Goal: Information Seeking & Learning: Learn about a topic

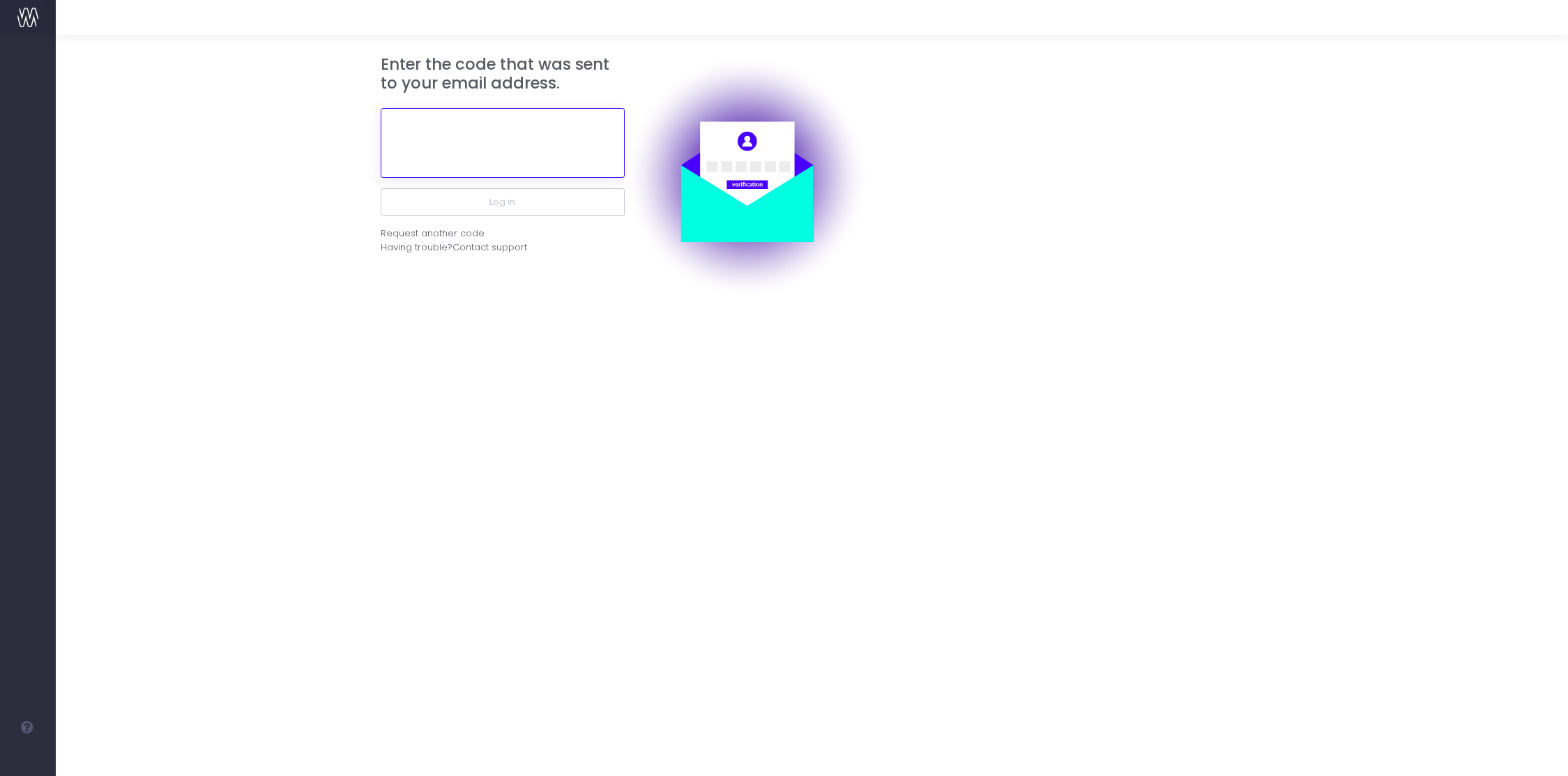
click at [465, 140] on input "text" at bounding box center [502, 143] width 244 height 70
type input "644881"
click at [509, 279] on div "Enter the code that was sent to your email address. 644881 Log in Request anoth…" at bounding box center [502, 176] width 244 height 244
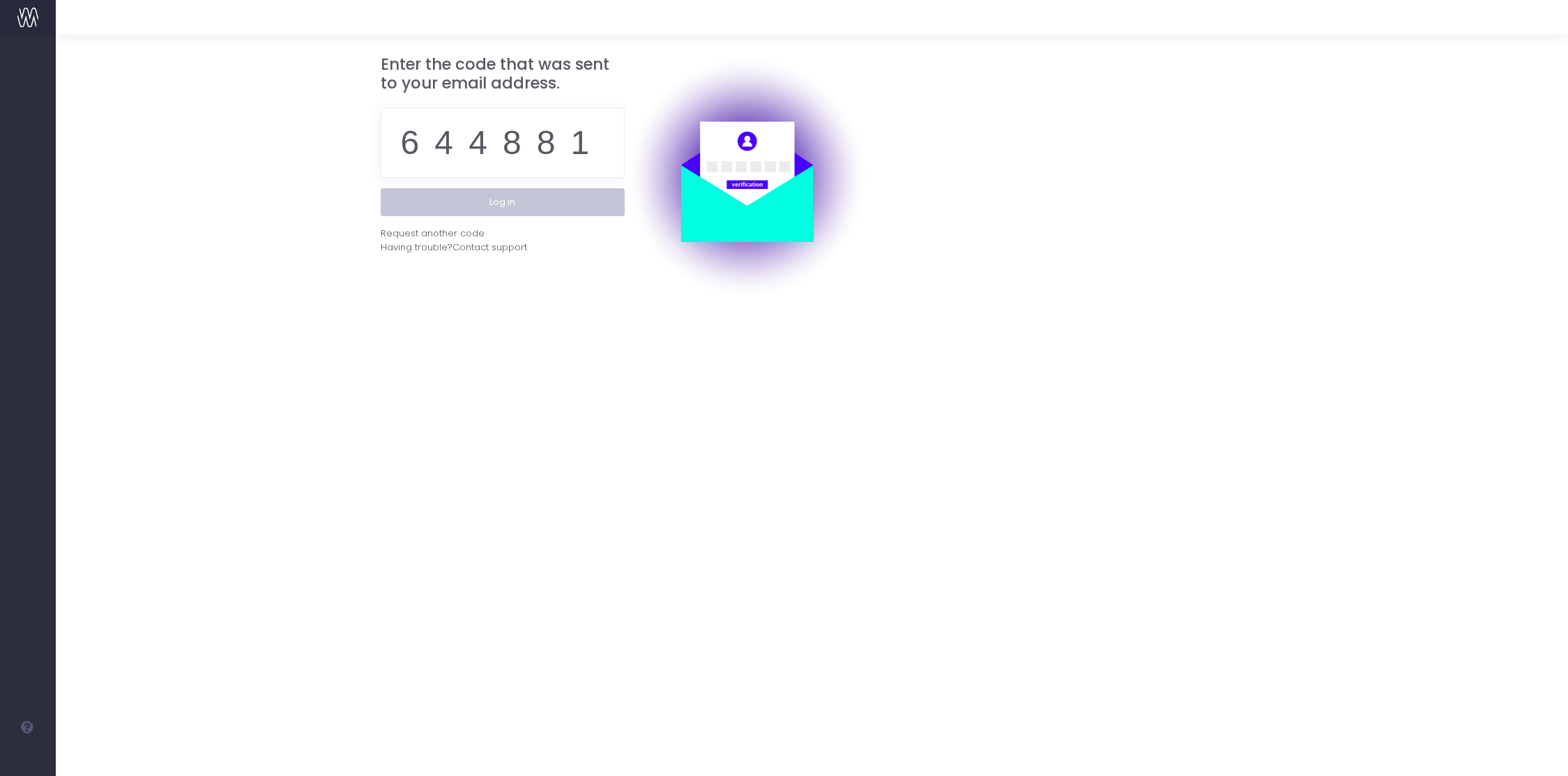
click at [526, 201] on button "Log in" at bounding box center [502, 202] width 244 height 28
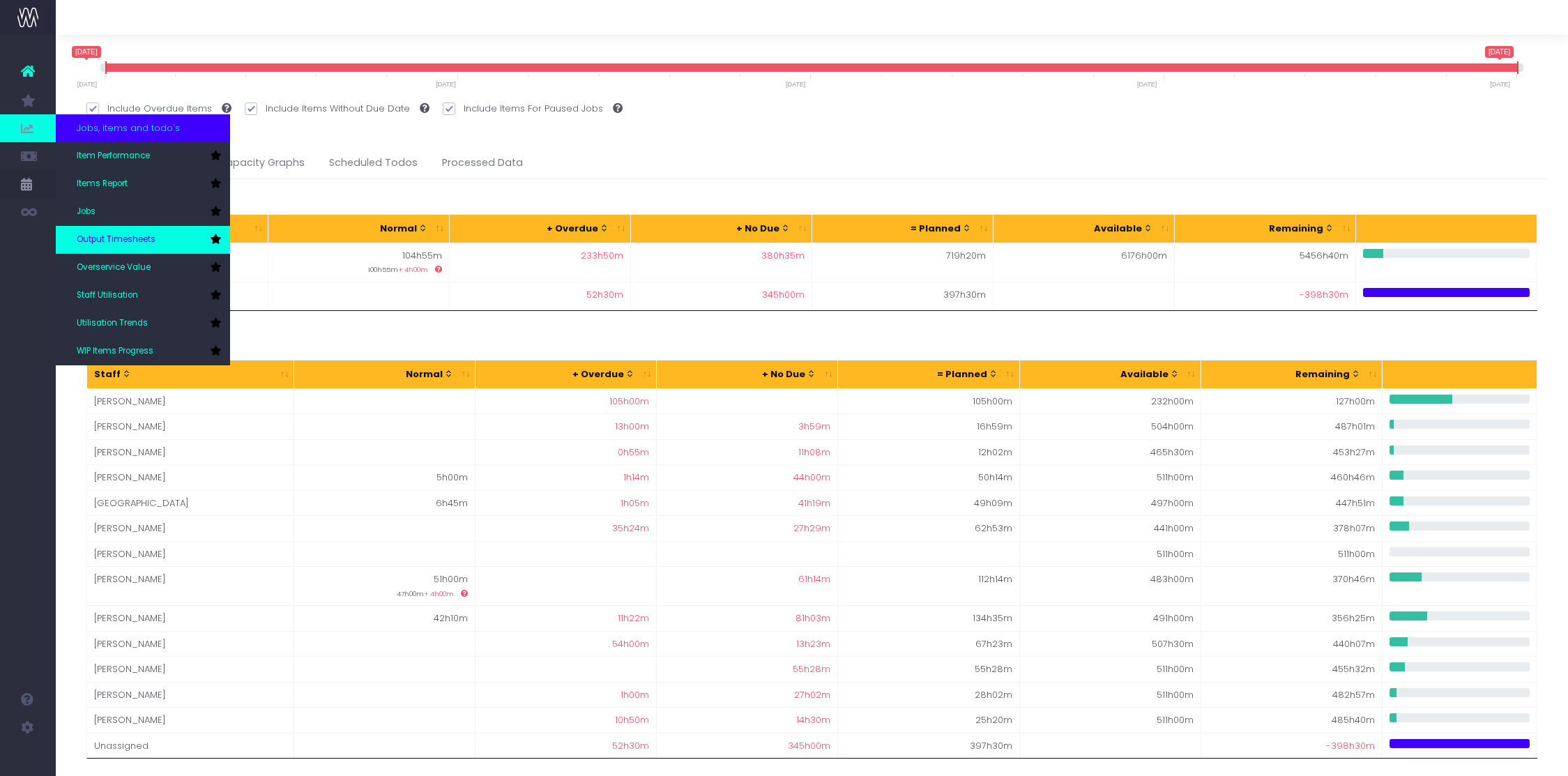
scroll to position [76, 0]
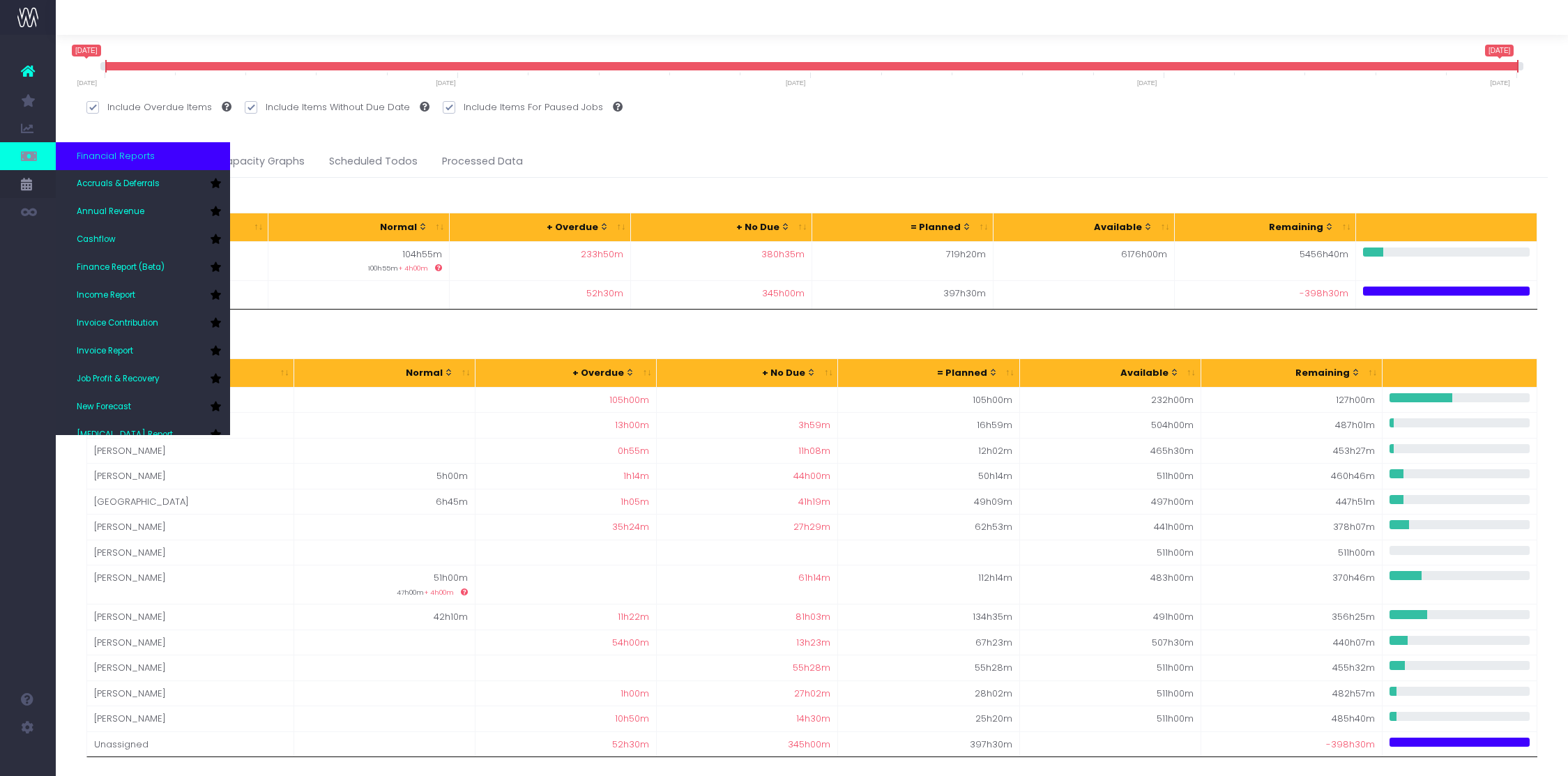
click at [38, 157] on link at bounding box center [28, 156] width 56 height 28
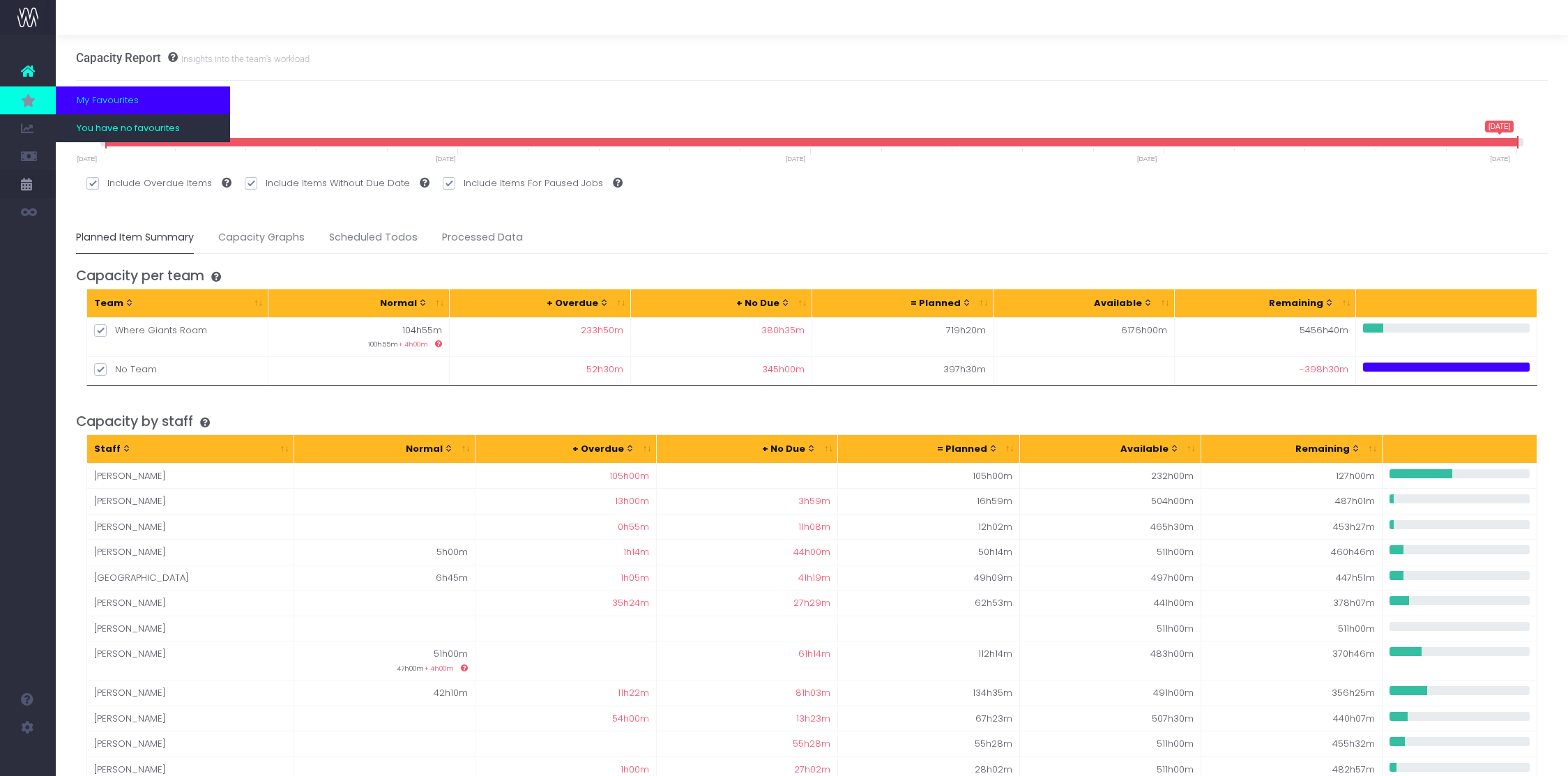
click at [87, 103] on span "My Favourites" at bounding box center [108, 100] width 62 height 14
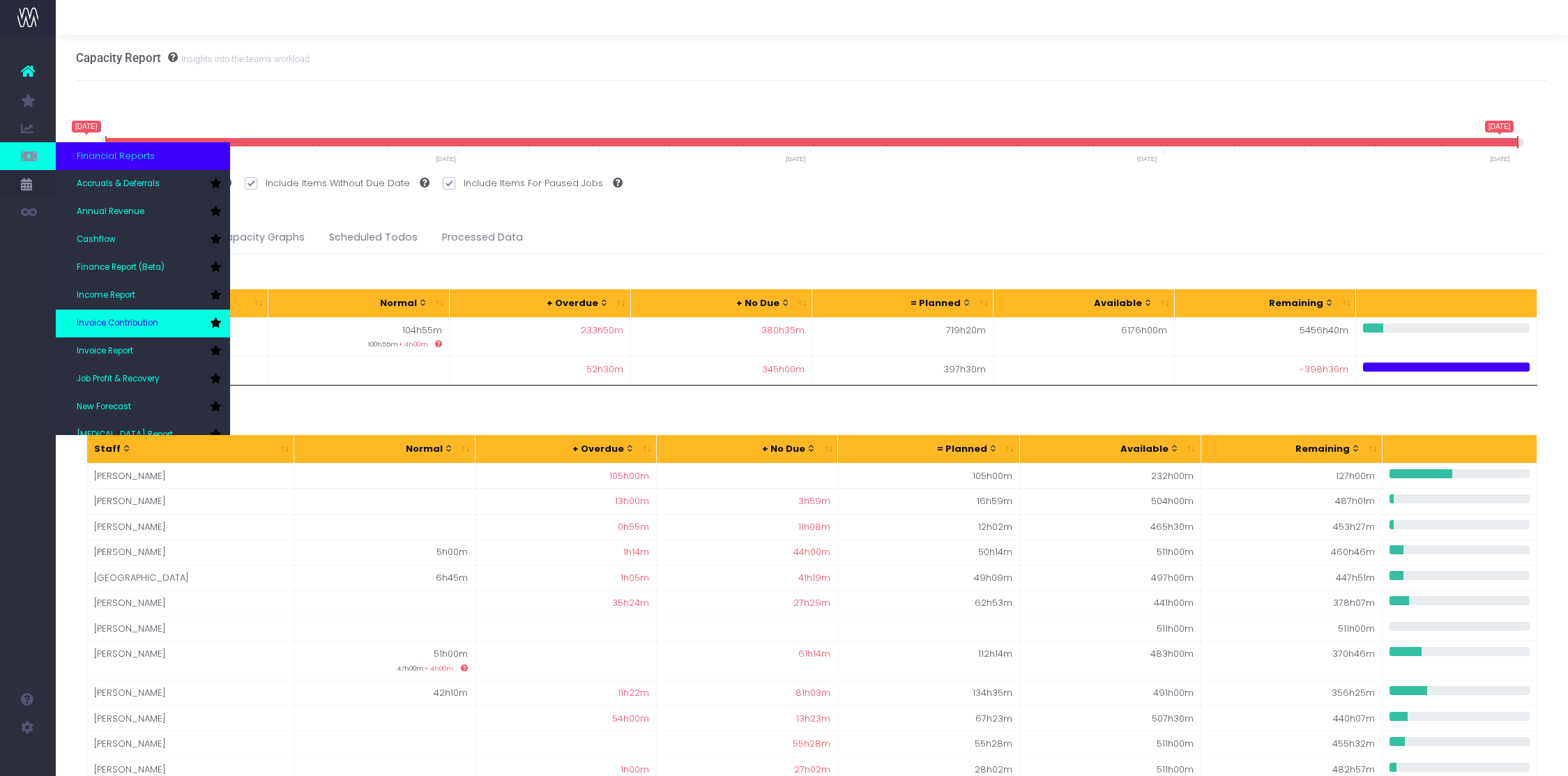
click at [138, 310] on link "Invoice Contribution" at bounding box center [143, 323] width 175 height 28
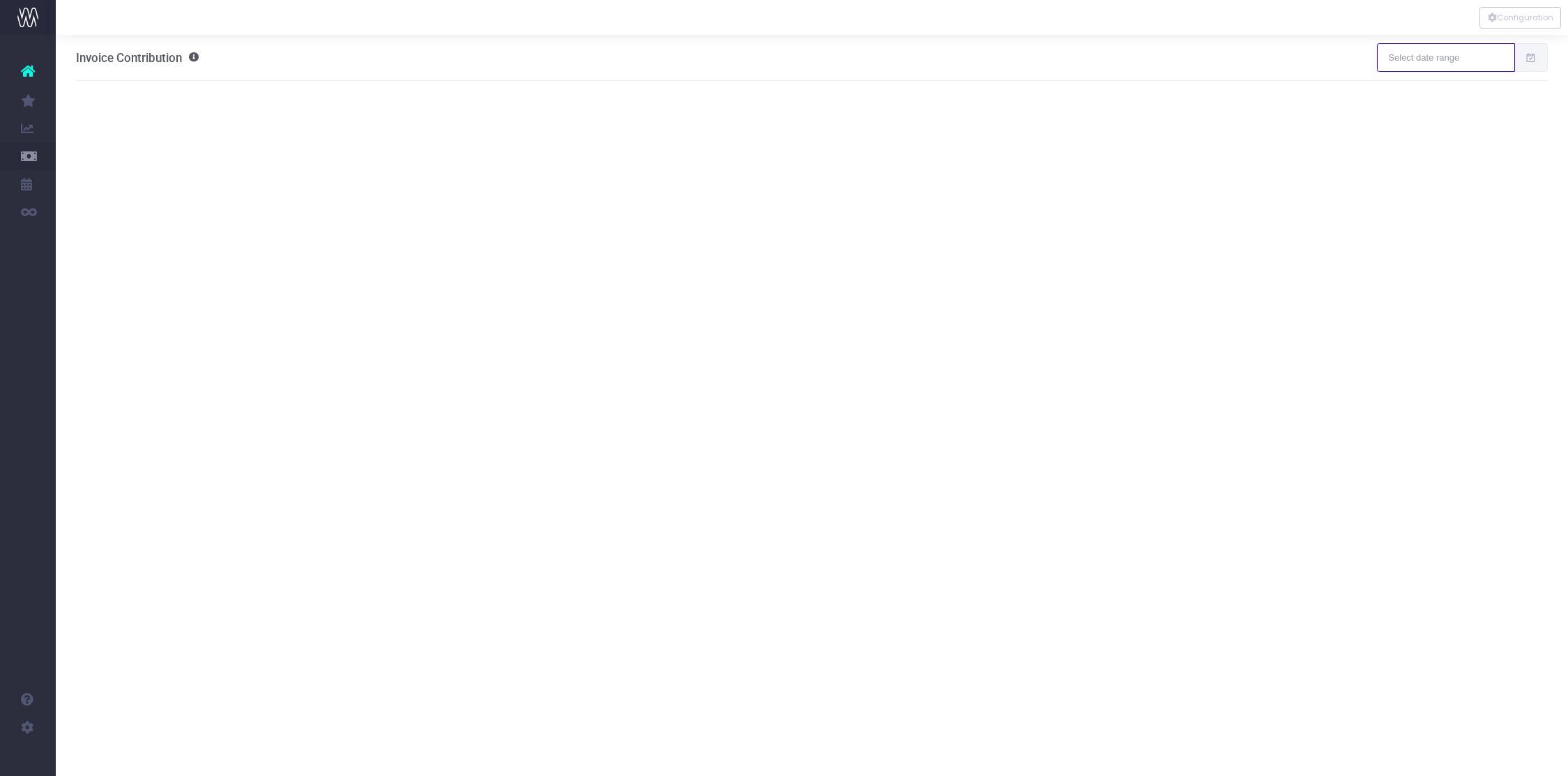
click at [1468, 71] on input "text" at bounding box center [1445, 57] width 137 height 28
type input "08-13-2025"
type input "09-11-2025"
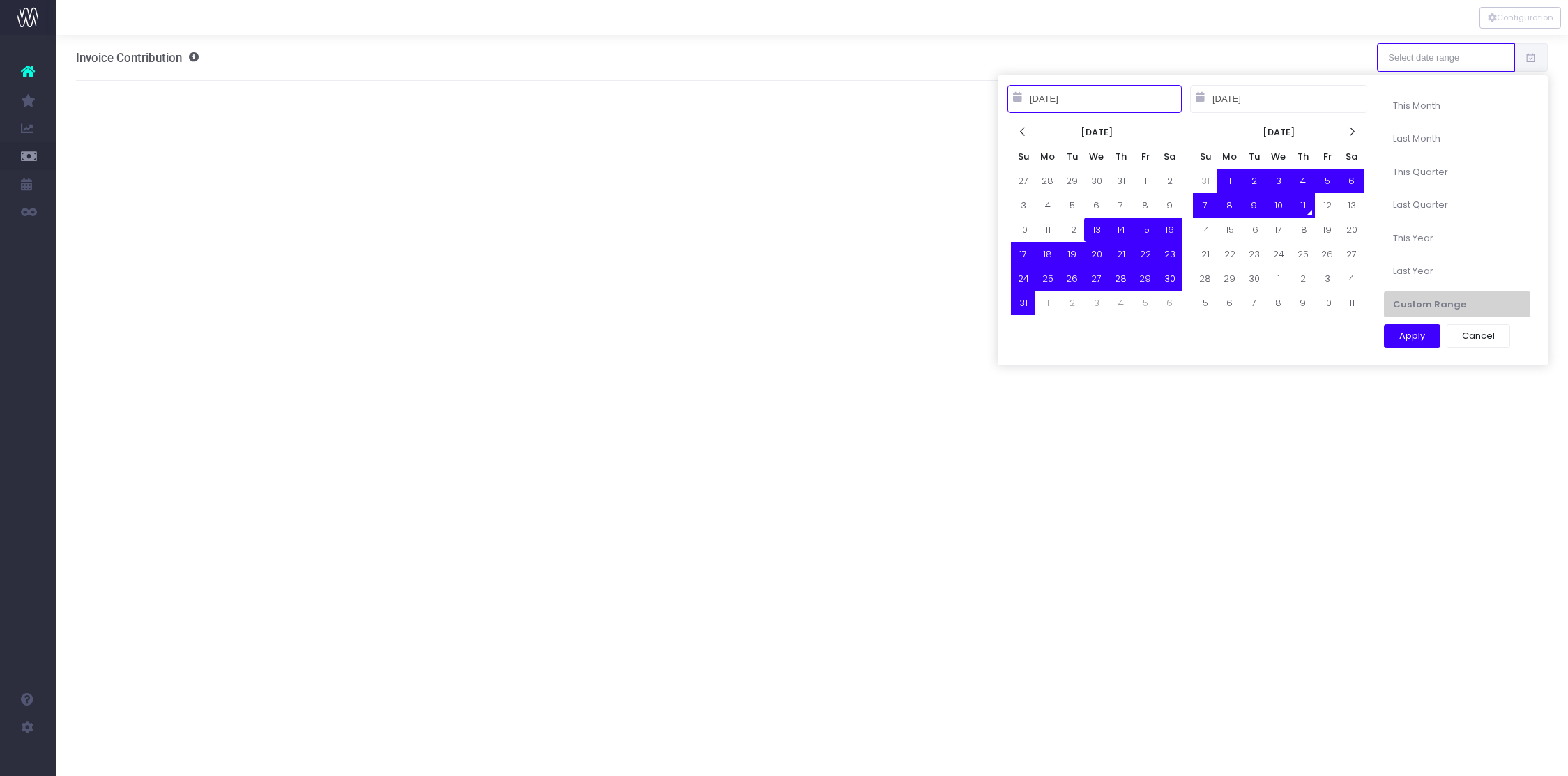
type input "09-01-2025"
type input "09-30-2025"
type input "08-13-2025"
type input "09-11-2025"
type input "08-01-2025"
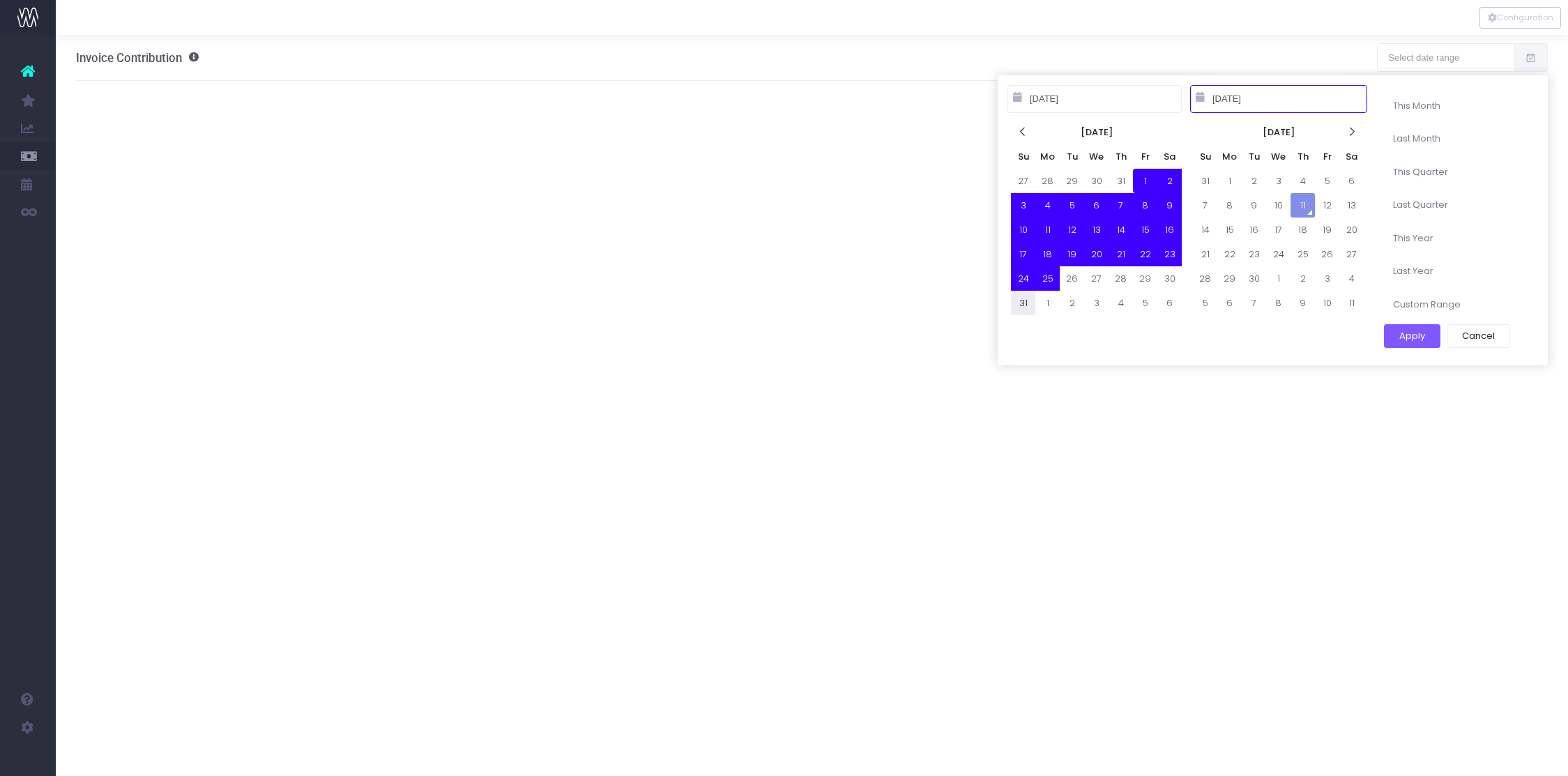
type input "08-31-2025"
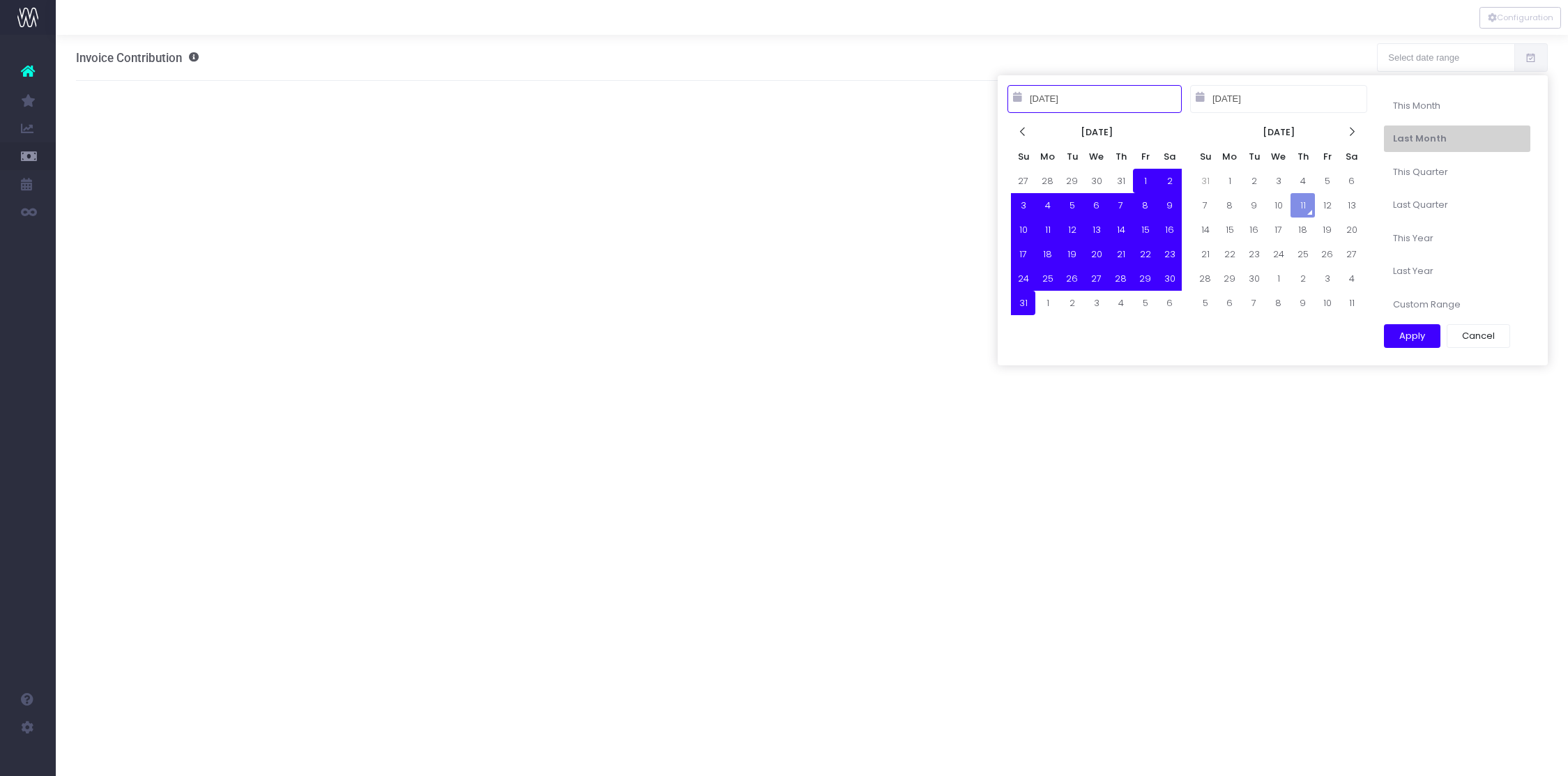
type input "08-01-2025"
click at [1409, 331] on button "Apply" at bounding box center [1411, 336] width 57 height 24
type input "Aug 1st 25 – Aug 31st 25"
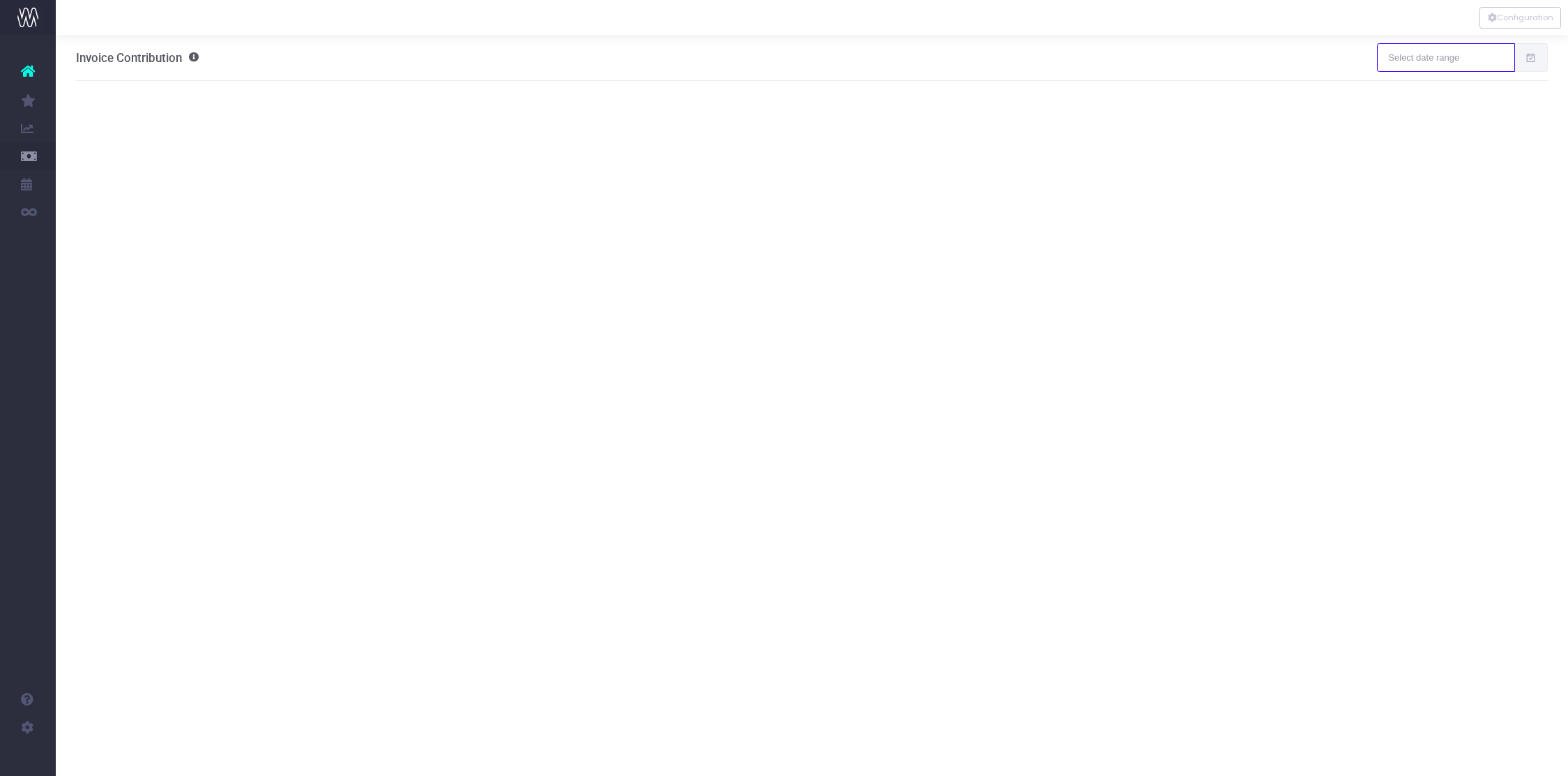
click at [1437, 59] on input "text" at bounding box center [1445, 57] width 137 height 28
type input "[DATE]"
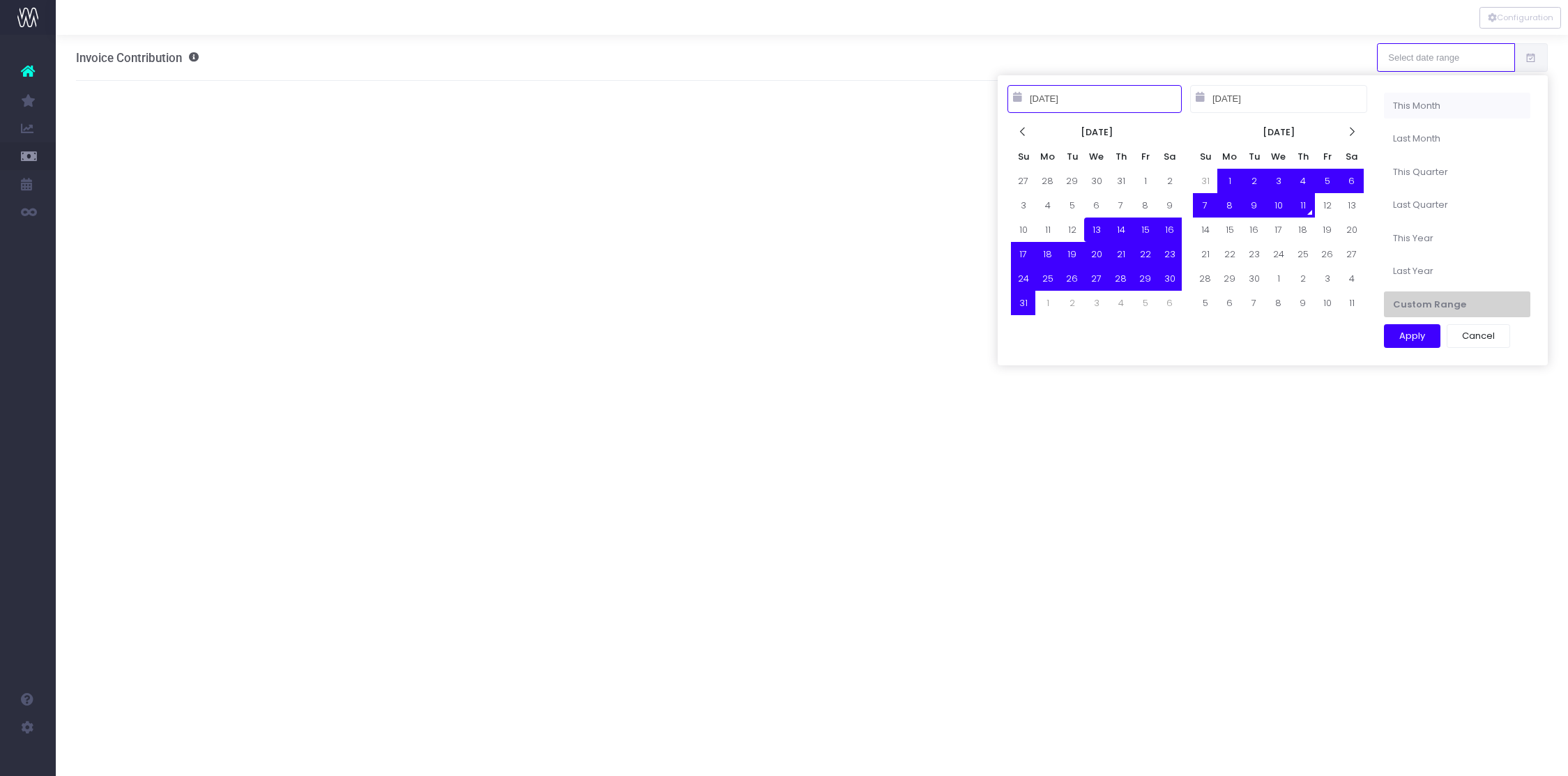
type input "[DATE]"
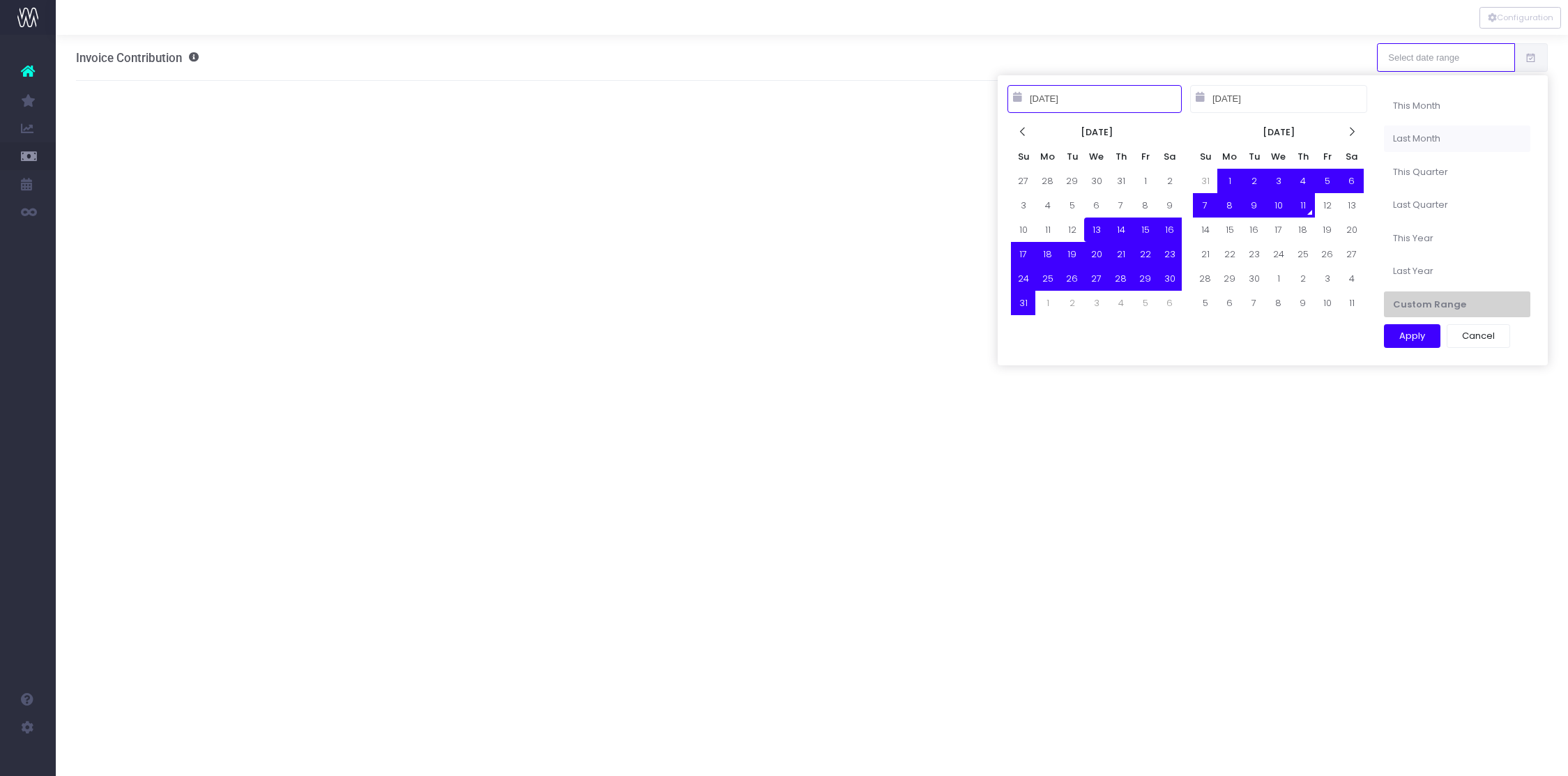
type input "[DATE]"
click at [1455, 131] on li "Last Month" at bounding box center [1457, 138] width 147 height 26
type input "[DATE] – [DATE]"
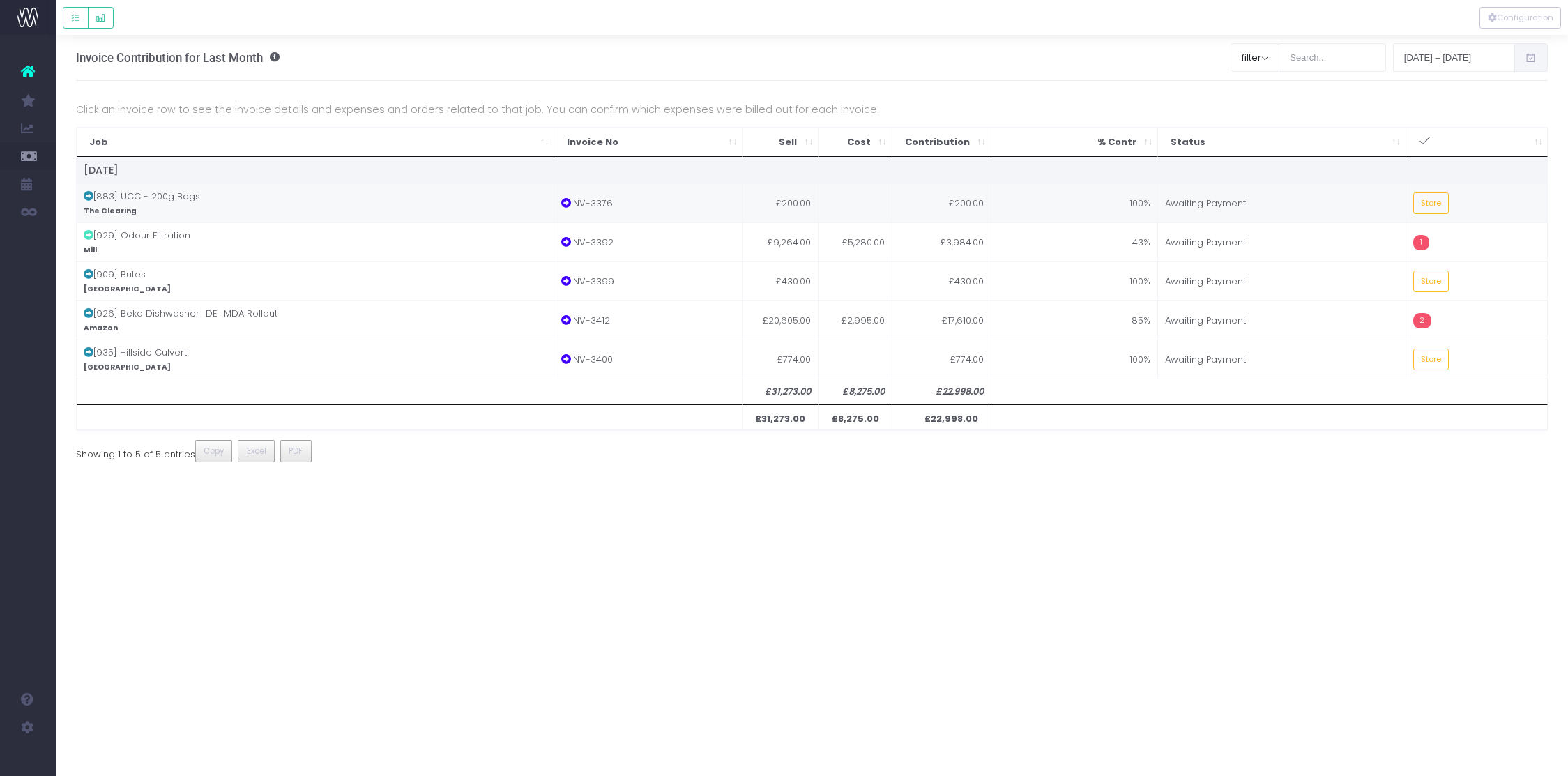
scroll to position [0, 10]
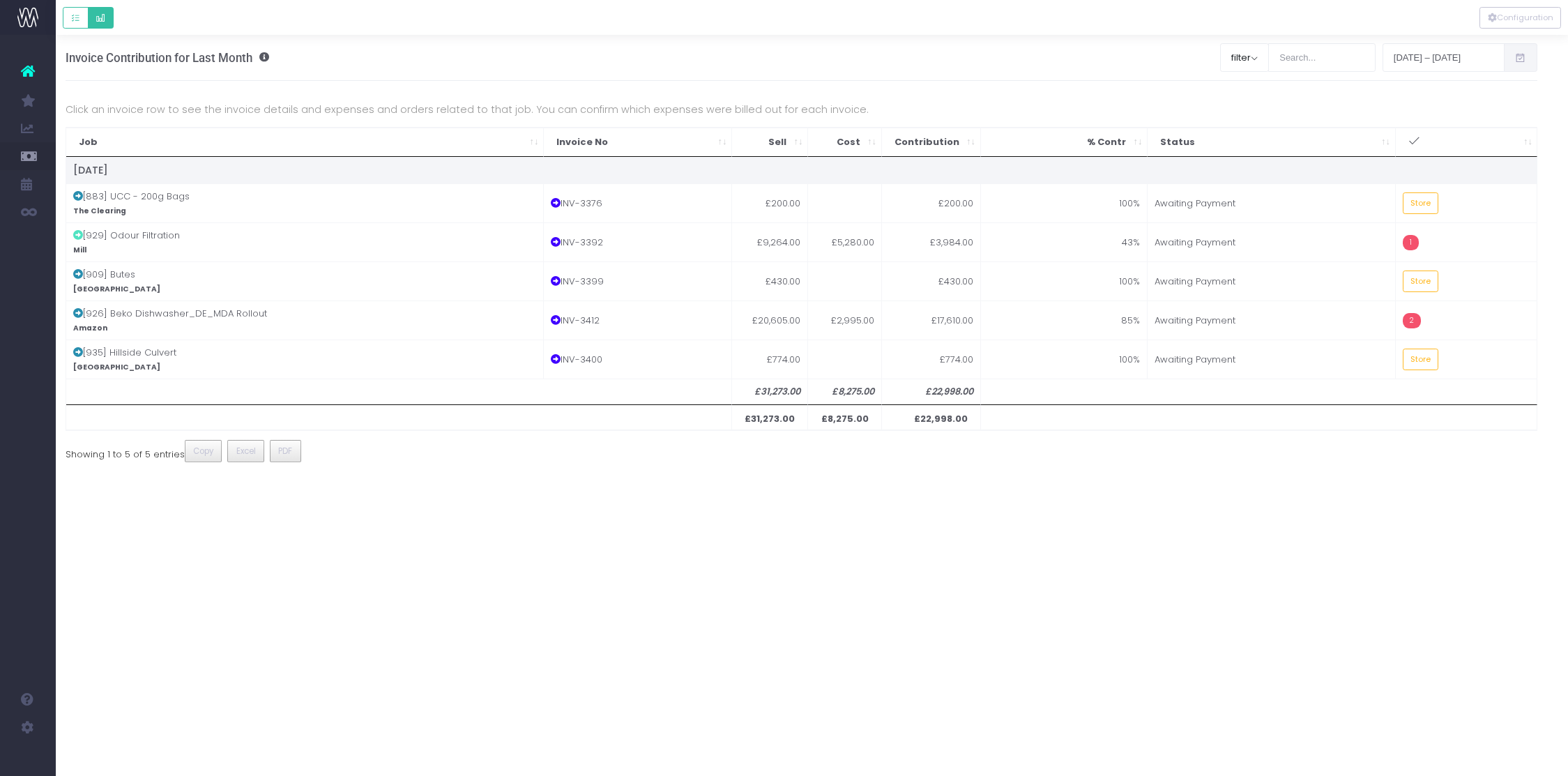
click at [104, 10] on button "Default button group" at bounding box center [100, 18] width 26 height 22
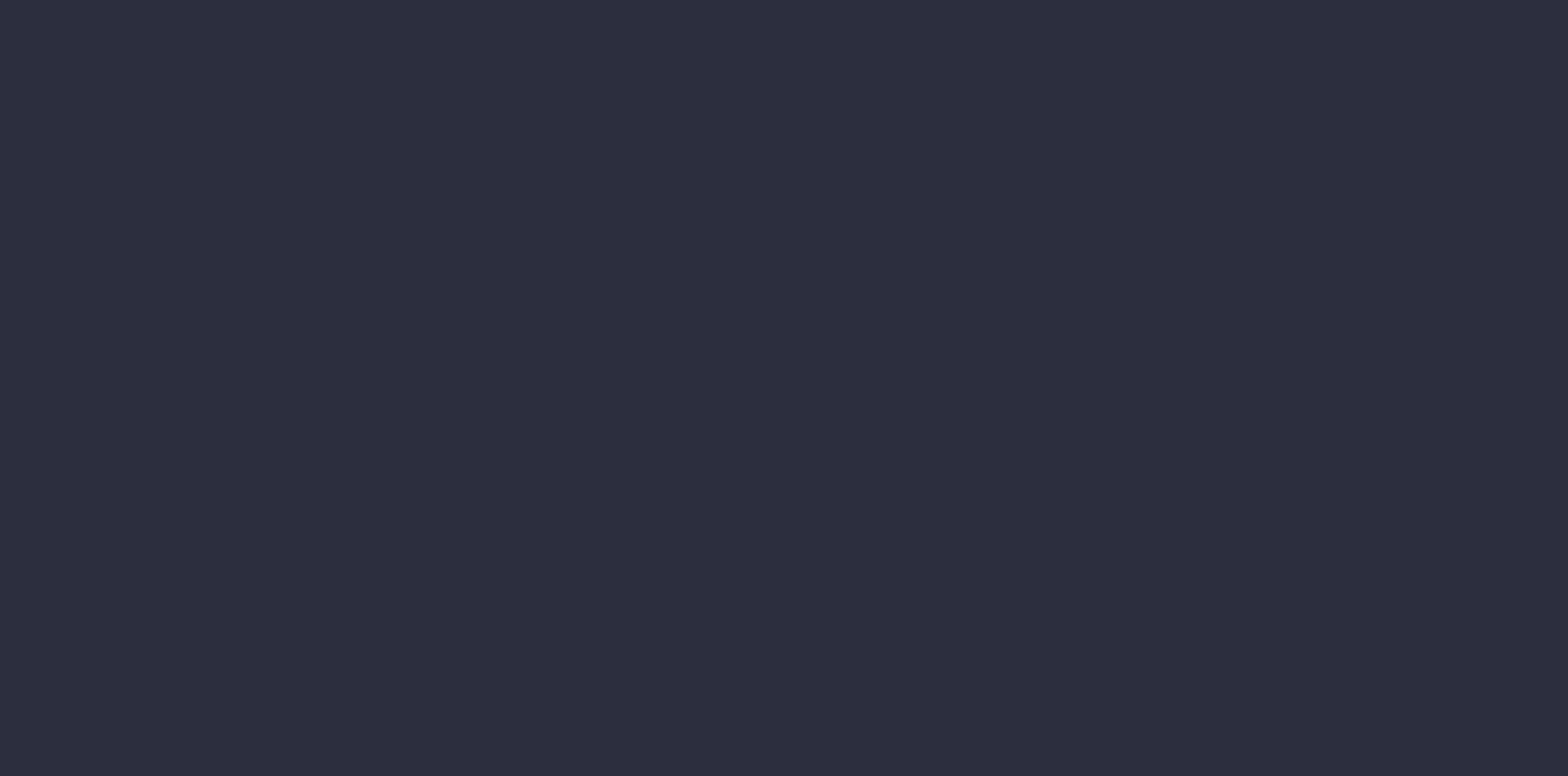
scroll to position [0, 10]
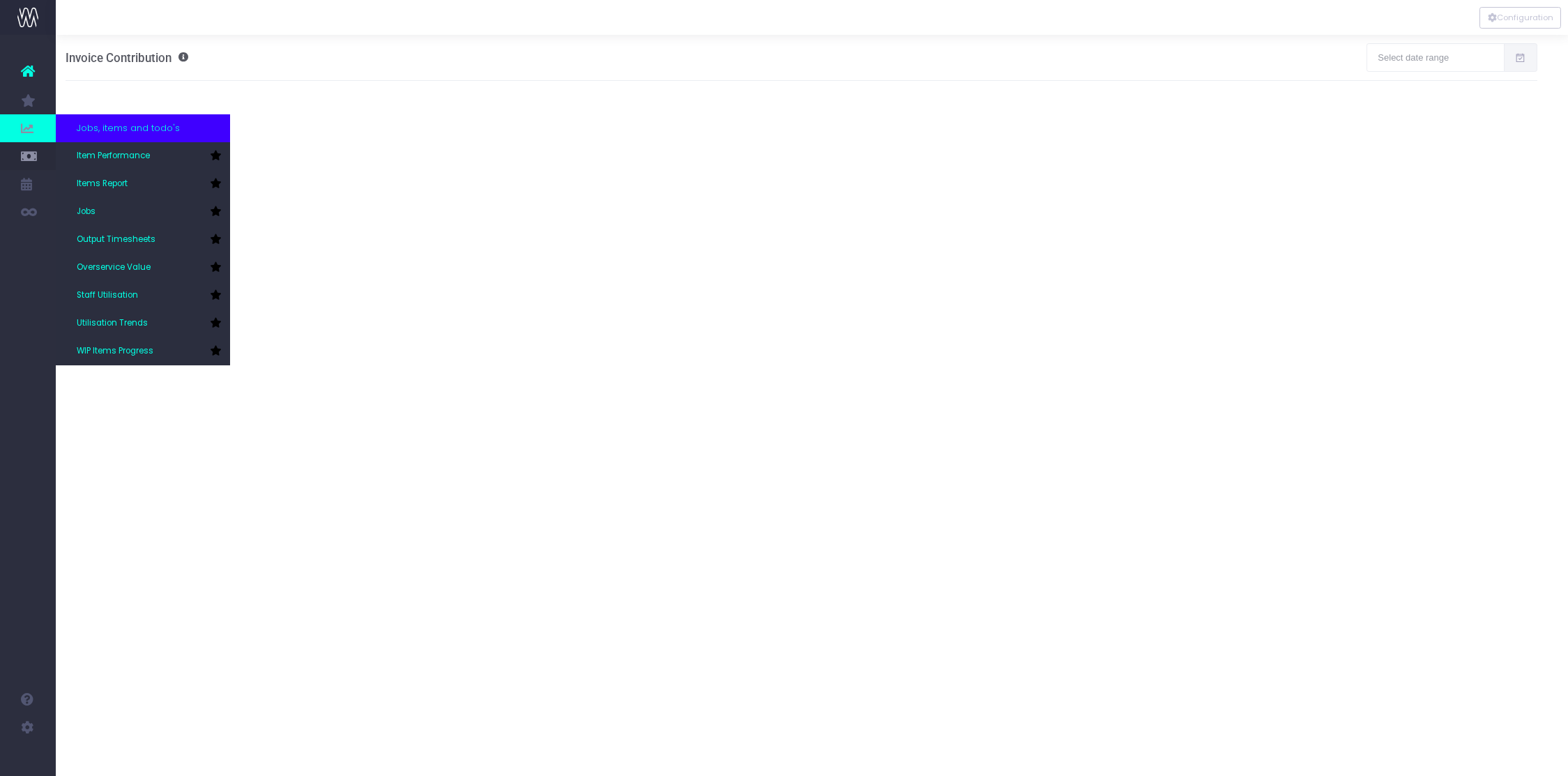
click at [100, 131] on span "Jobs, items and todo's" at bounding box center [128, 128] width 103 height 14
click at [96, 213] on link "Jobs" at bounding box center [143, 212] width 175 height 28
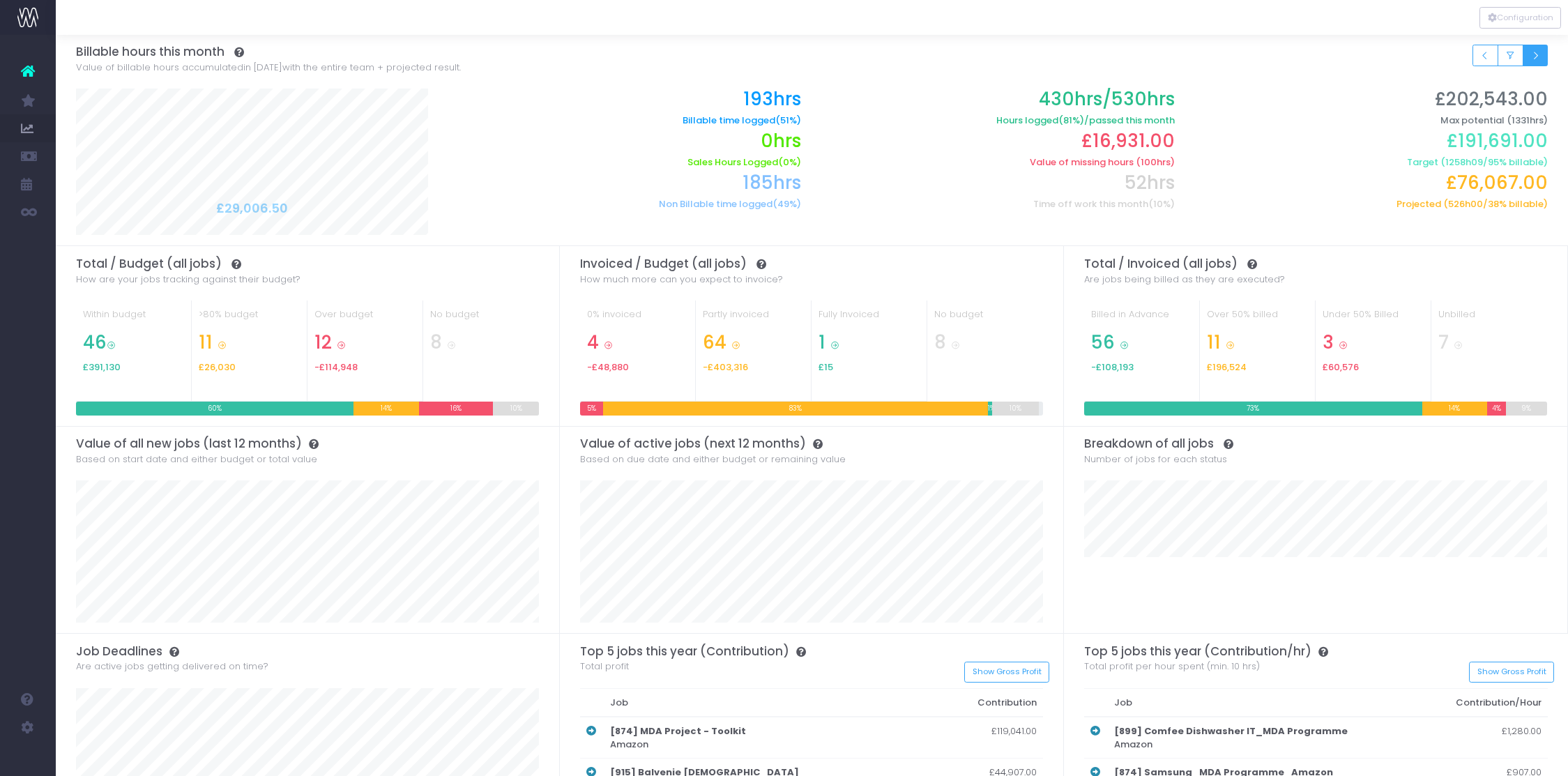
click at [1538, 56] on icon "Small button group" at bounding box center [1535, 56] width 10 height 0
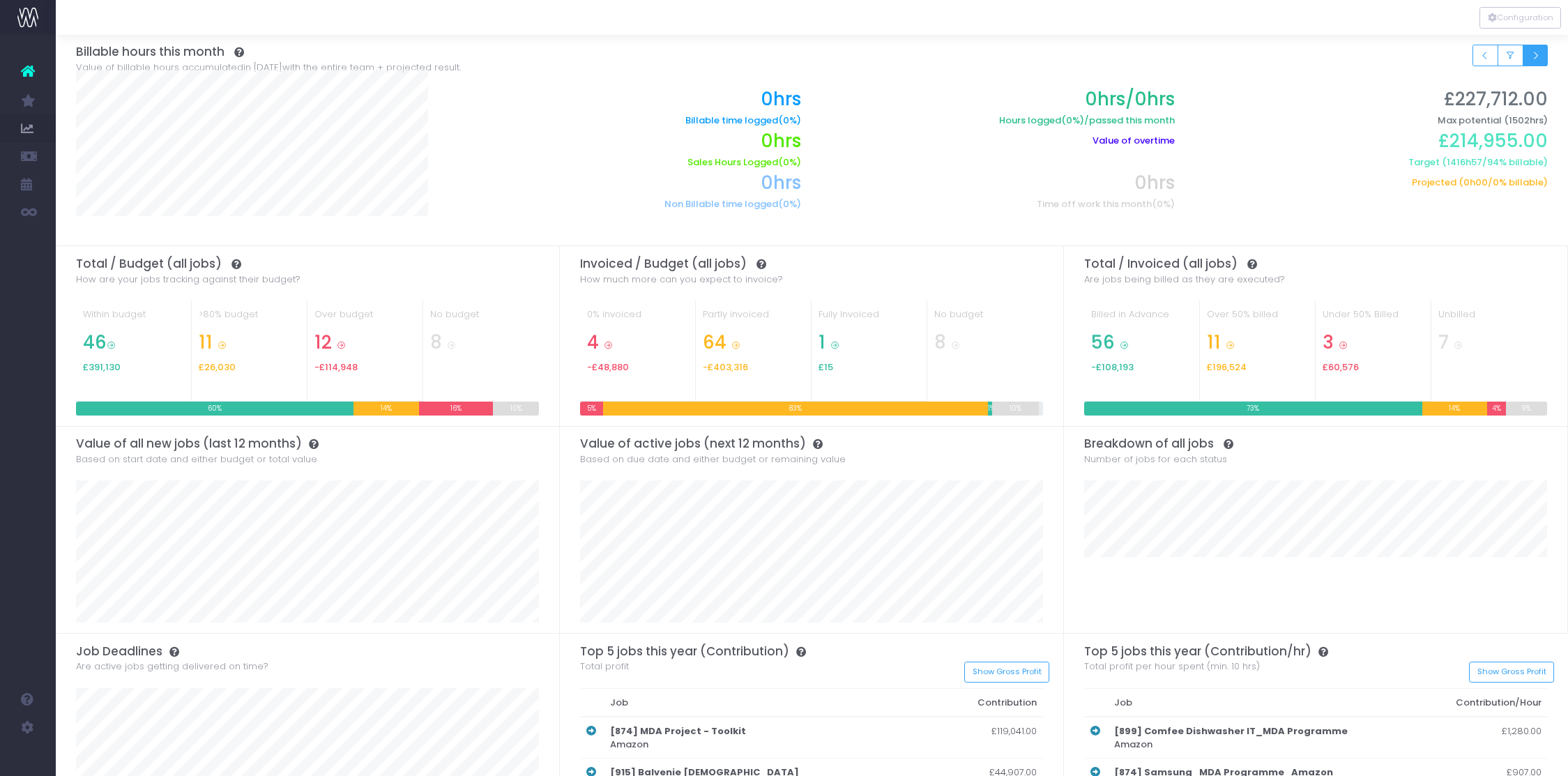
click at [1538, 56] on icon "Small button group" at bounding box center [1535, 56] width 10 height 0
click at [1480, 55] on div at bounding box center [811, 140] width 1511 height 211
click at [1480, 56] on icon "Small button group" at bounding box center [1484, 56] width 10 height 0
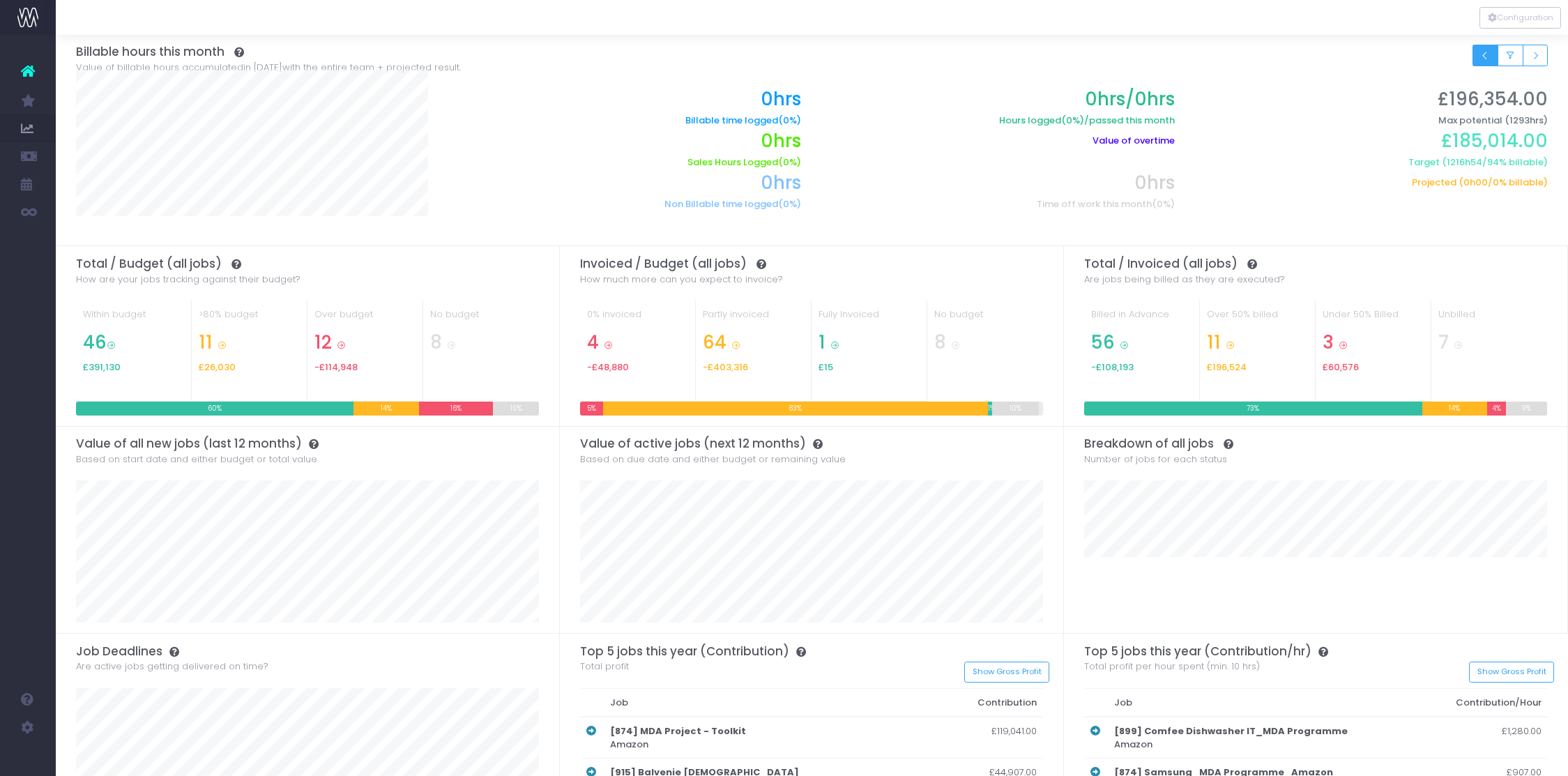
click at [1479, 51] on button "Small button group" at bounding box center [1484, 56] width 26 height 22
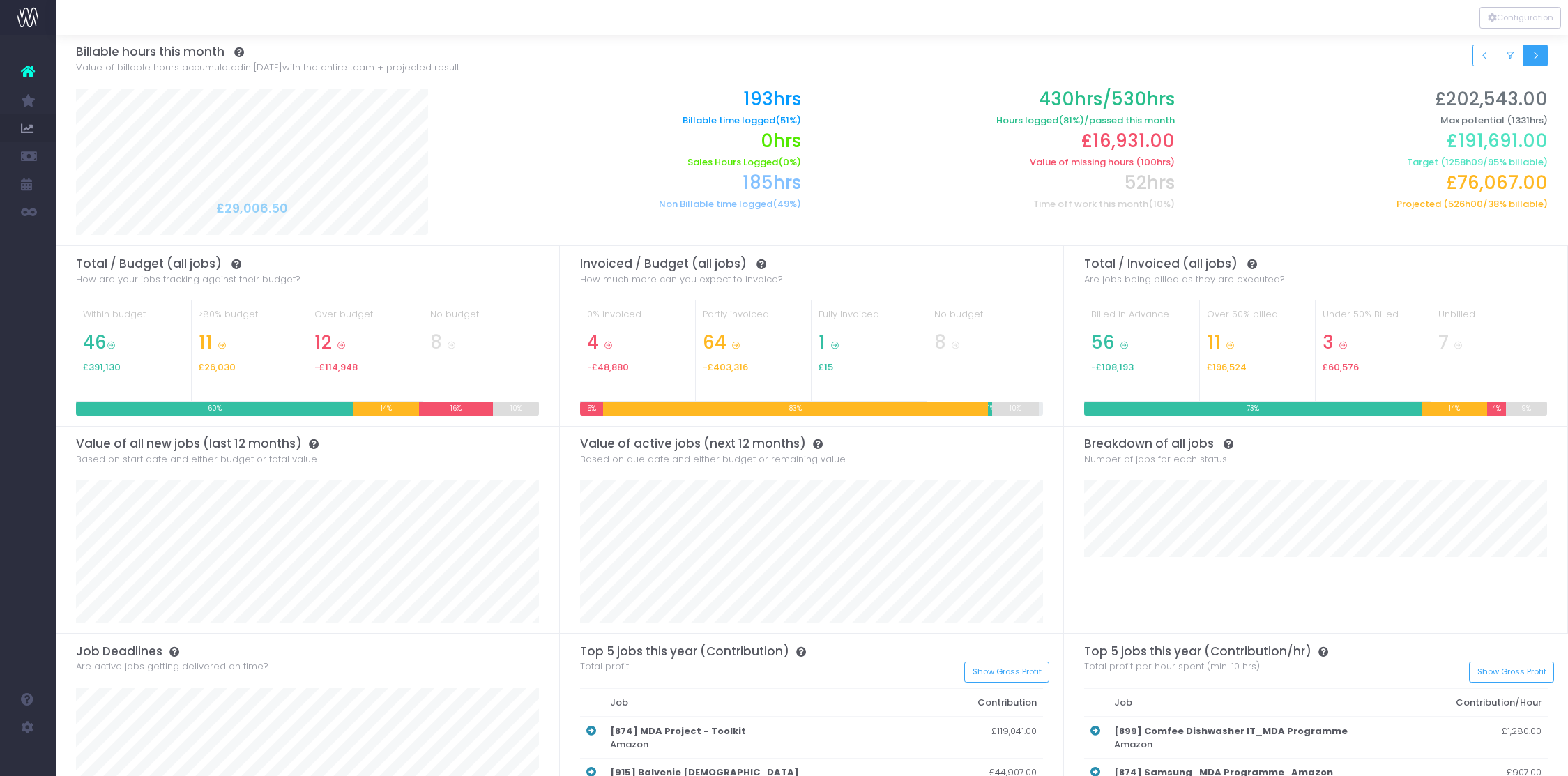
click at [1539, 56] on icon "Small button group" at bounding box center [1535, 56] width 10 height 0
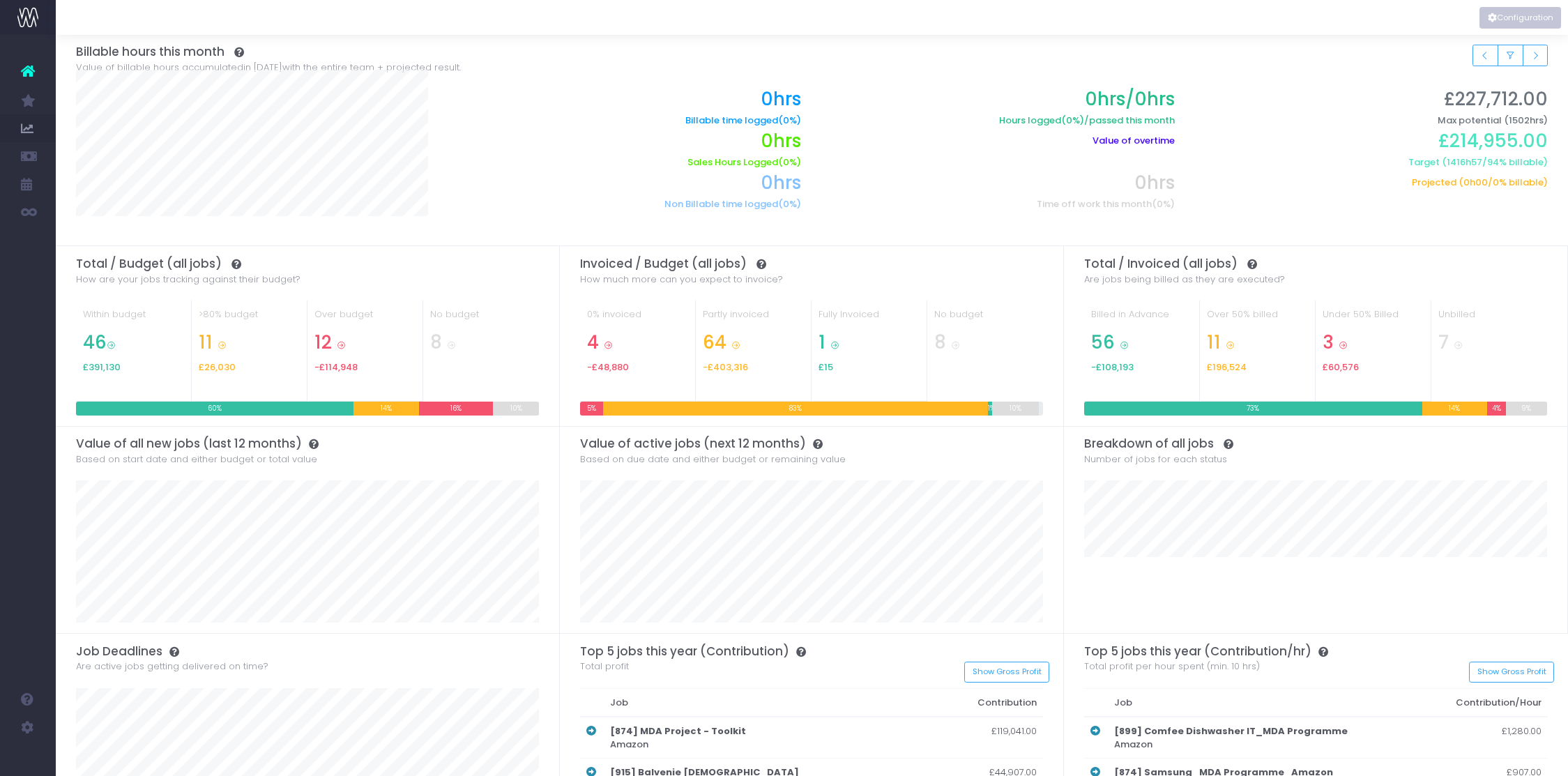
click at [1498, 17] on button "Configuration" at bounding box center [1520, 18] width 82 height 22
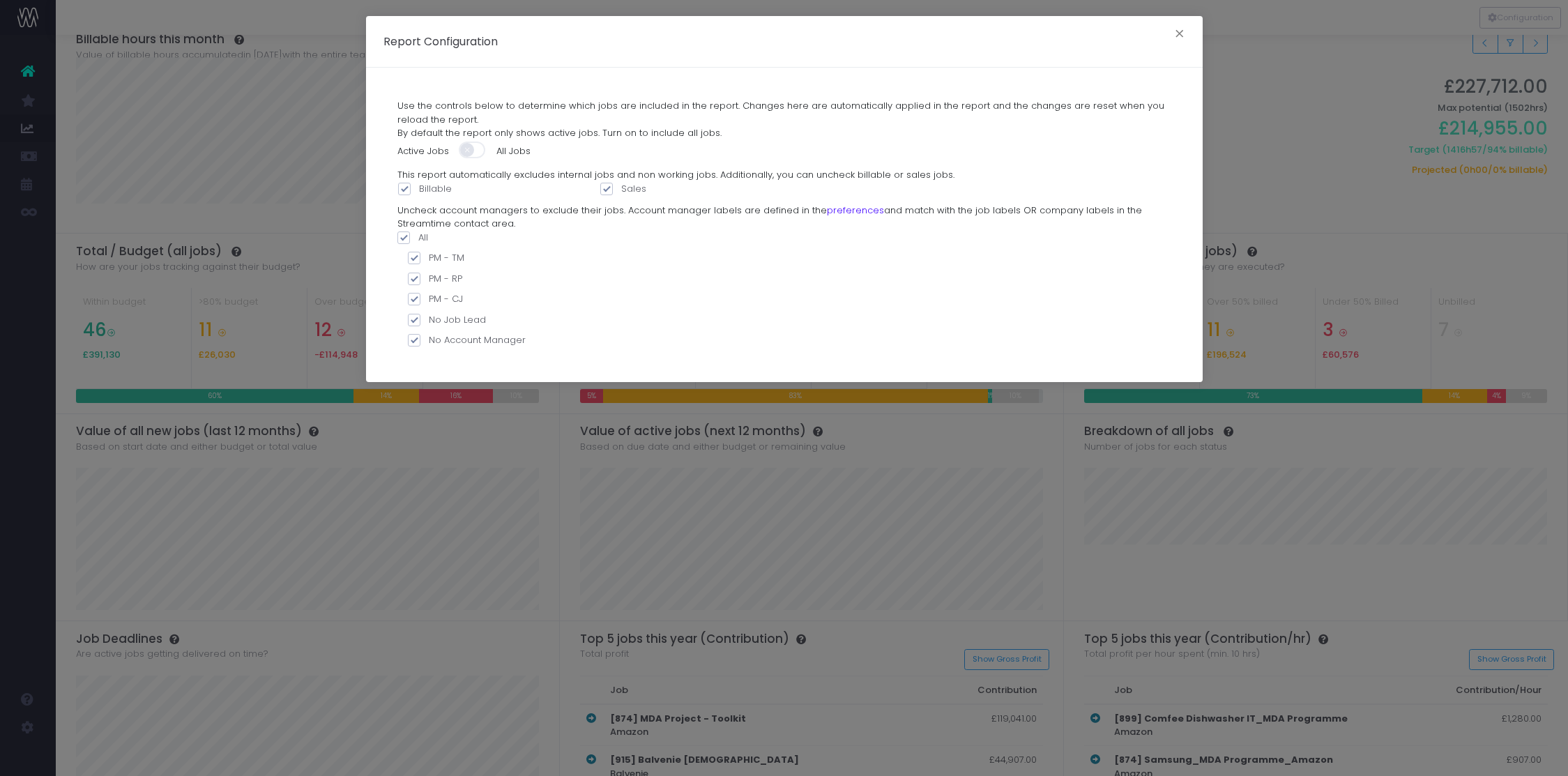
scroll to position [18, 0]
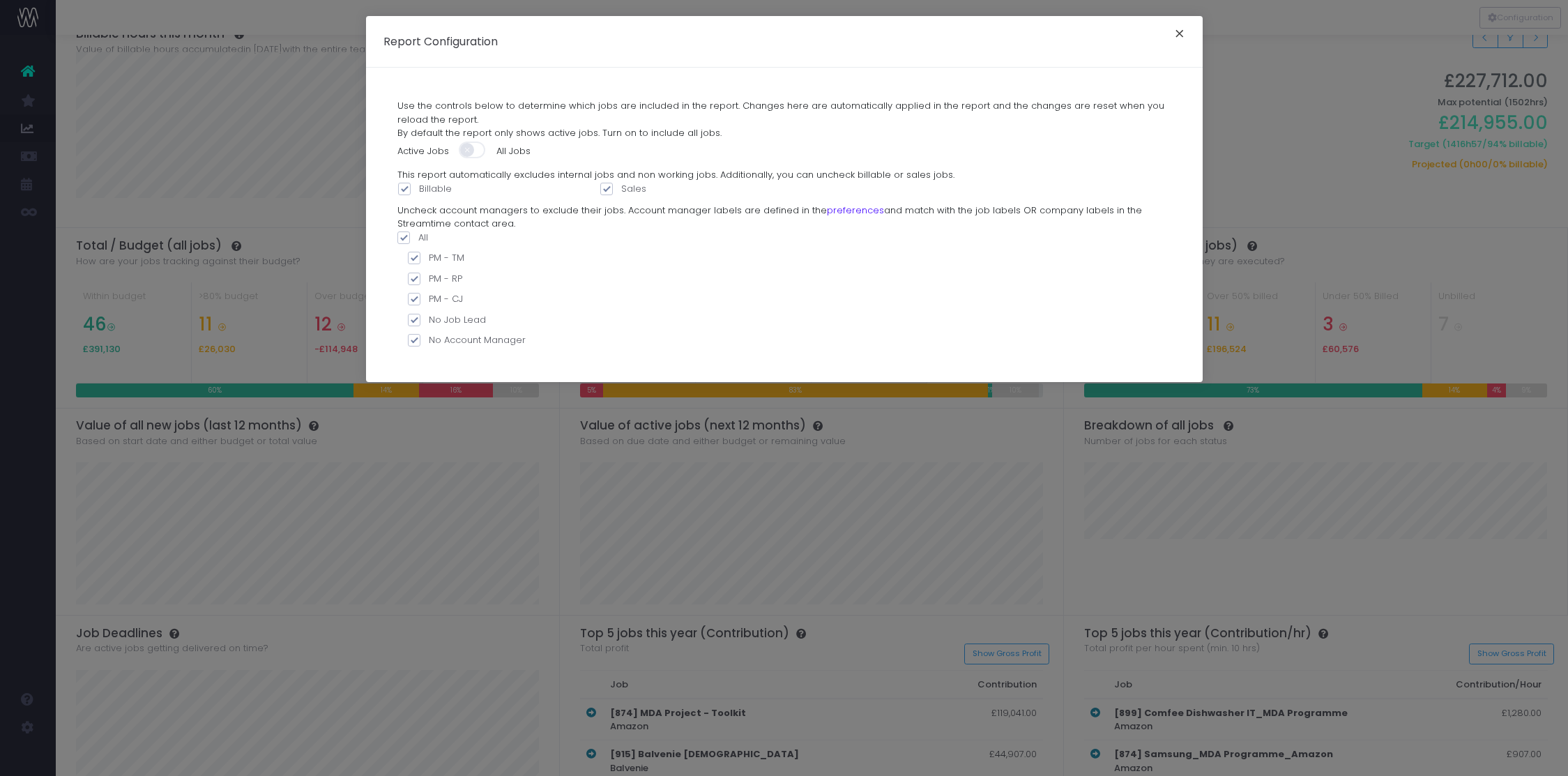
click at [1169, 31] on button "×" at bounding box center [1179, 35] width 30 height 22
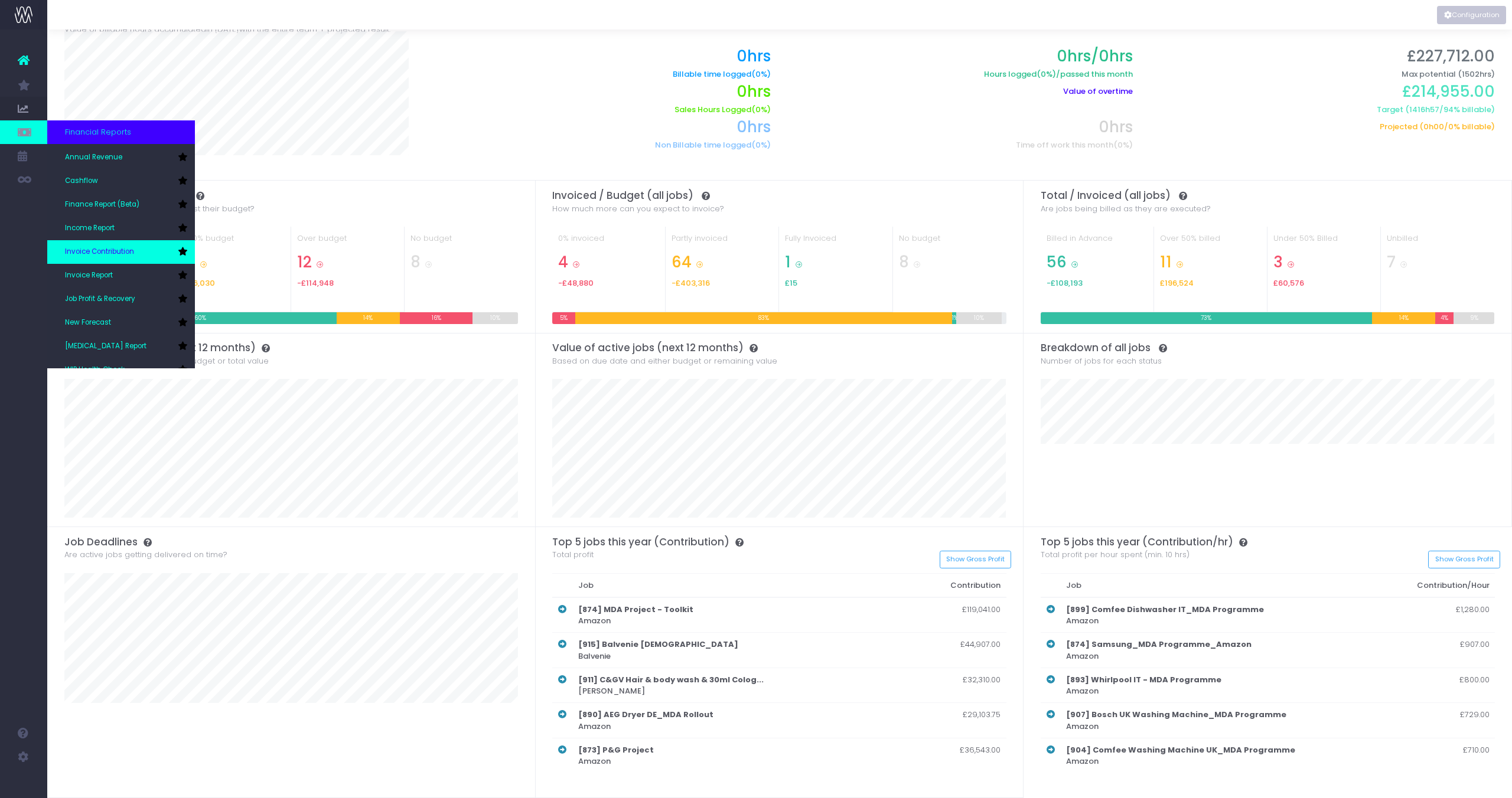
scroll to position [27, 0]
click at [121, 264] on link "Invoice Report" at bounding box center [121, 270] width 148 height 24
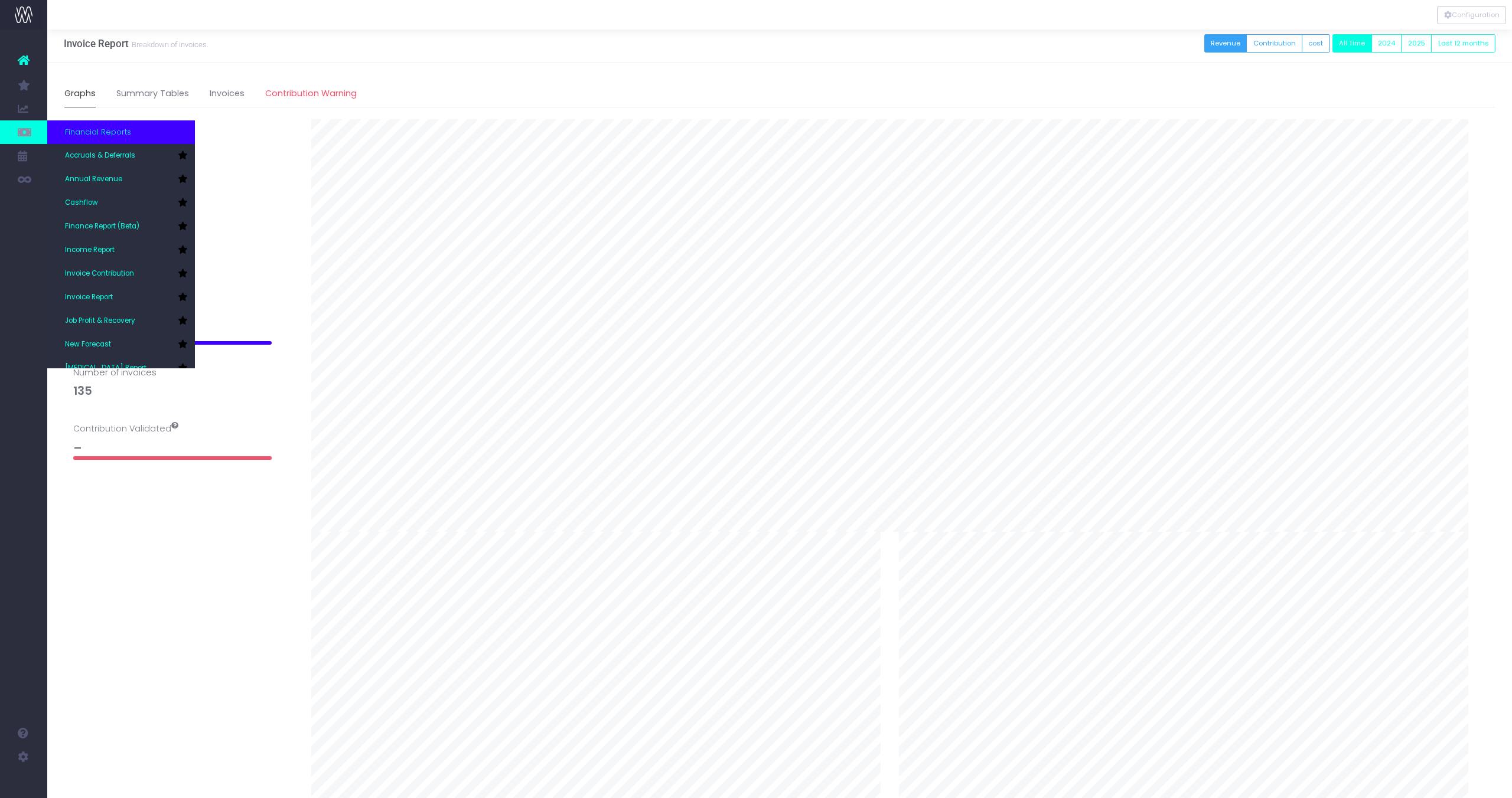
scroll to position [7, 0]
click at [117, 281] on link "Invoice Contribution" at bounding box center [121, 274] width 148 height 24
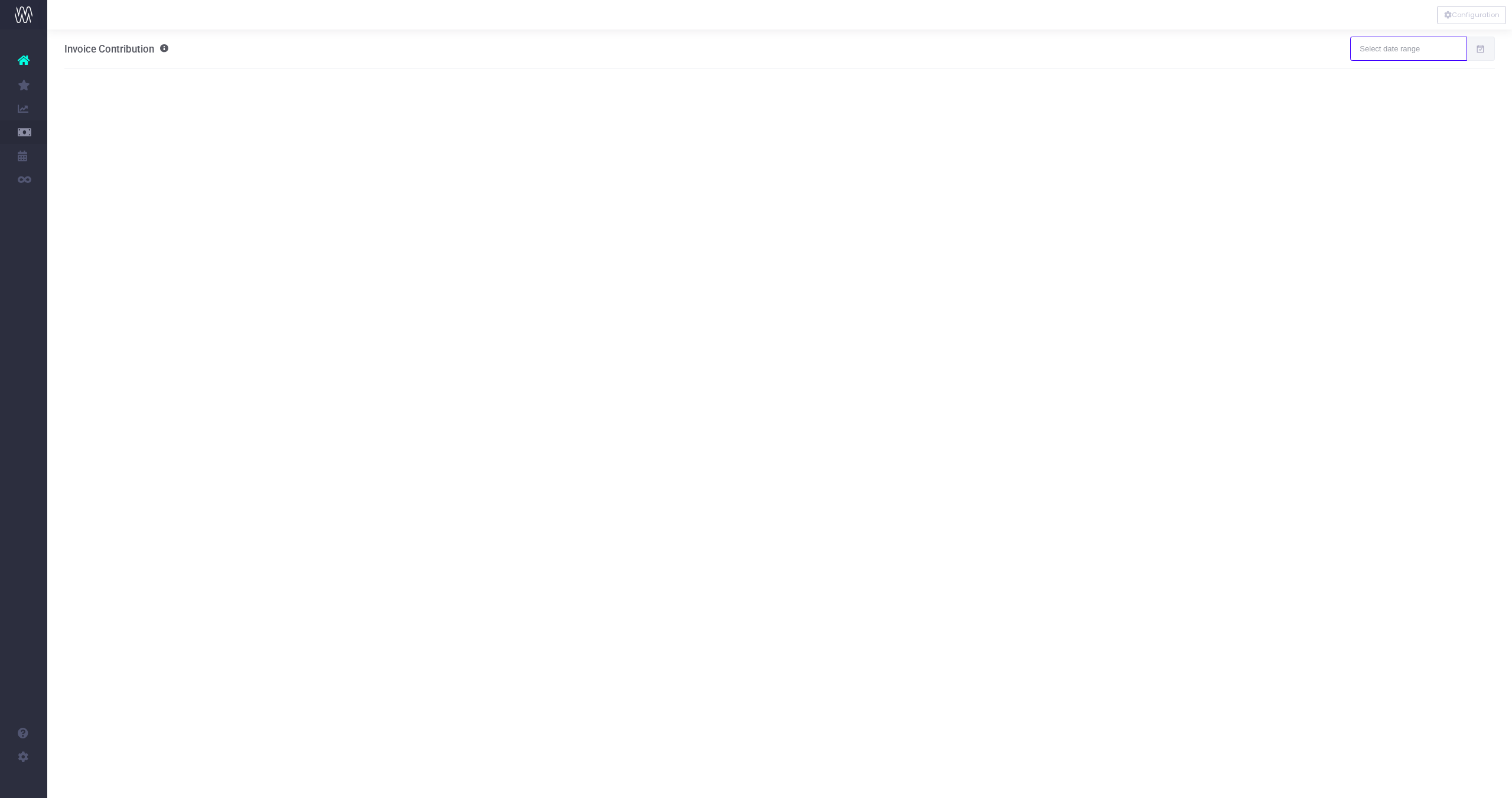
click at [1401, 50] on input "text" at bounding box center [1408, 48] width 116 height 24
type input "[DATE]"
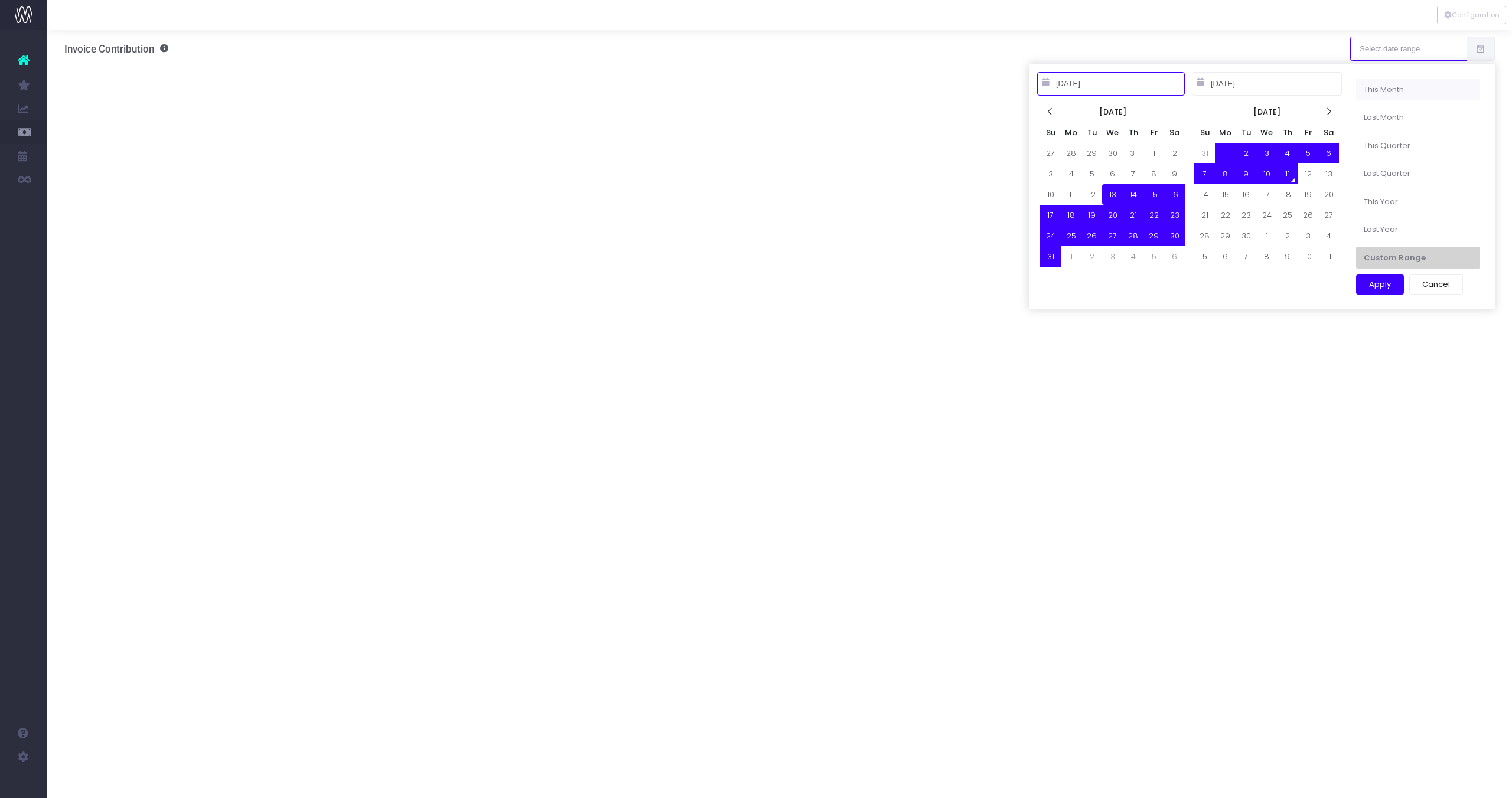
type input "[DATE]"
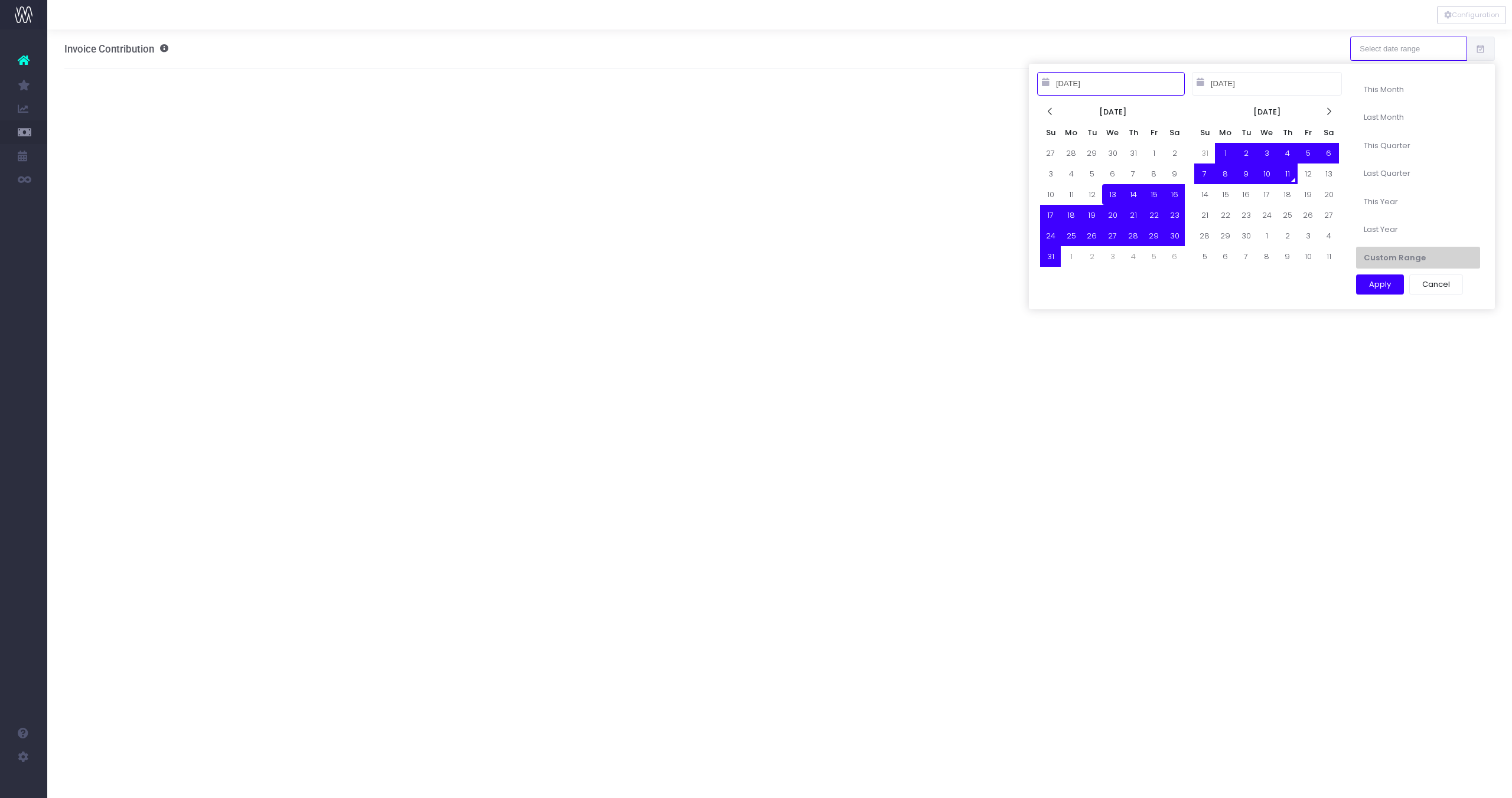
type input "[DATE]"
click at [1432, 118] on li "Last Month" at bounding box center [1418, 117] width 124 height 22
type input "[DATE] – [DATE]"
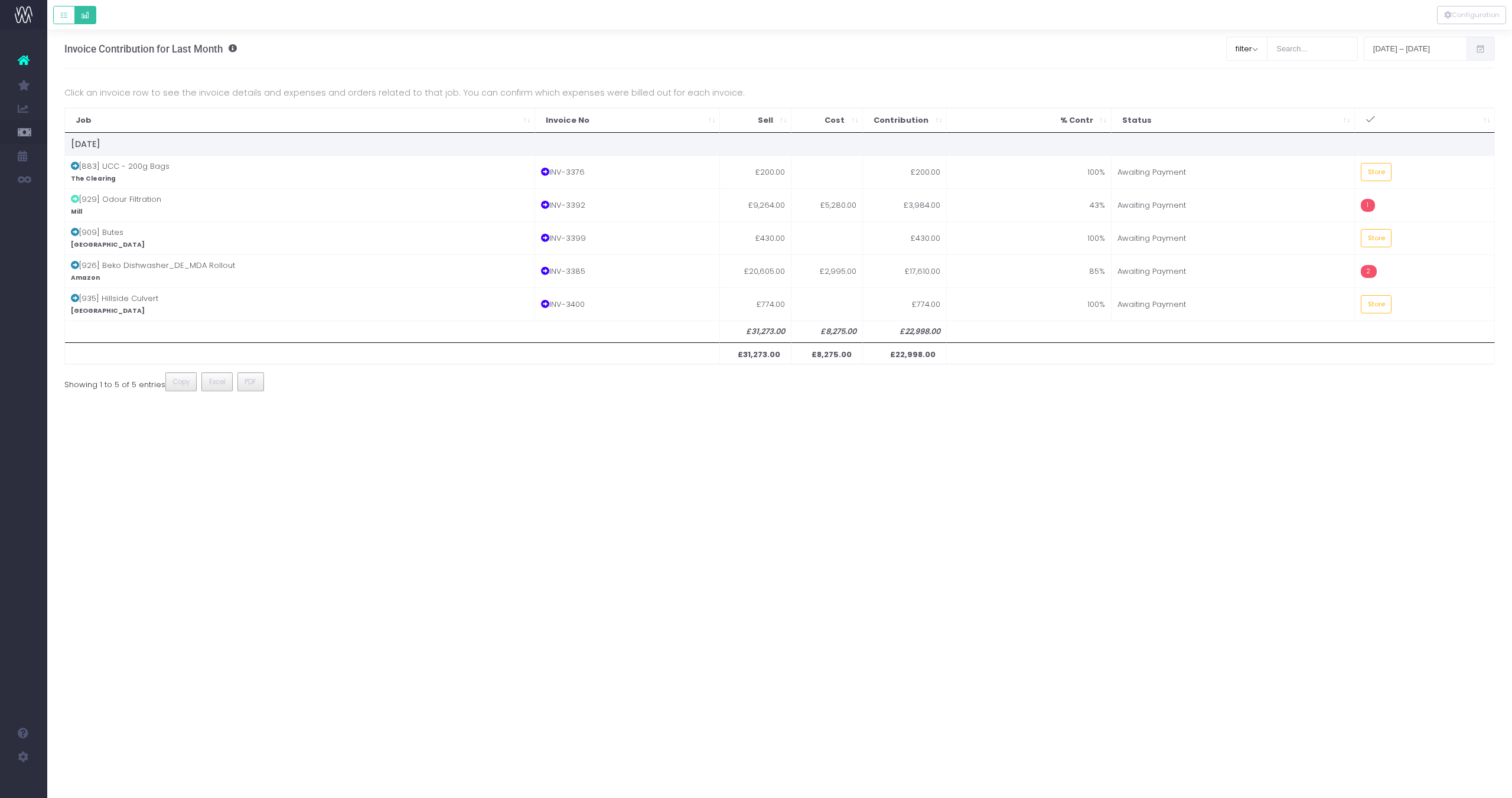
click at [84, 21] on button "Default button group" at bounding box center [85, 15] width 22 height 19
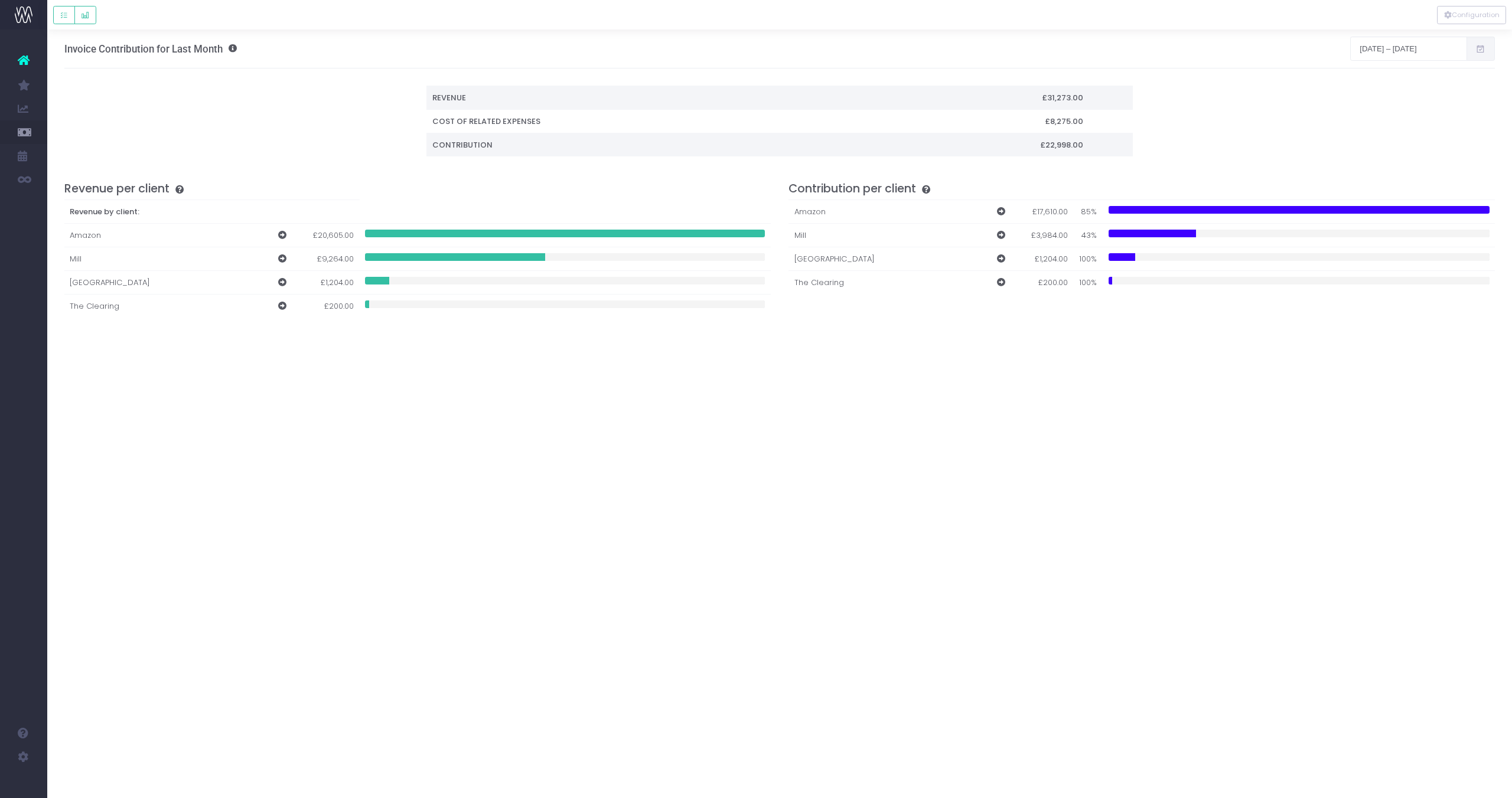
click at [65, 294] on link "Invoice Report" at bounding box center [56, 297] width 18 height 24
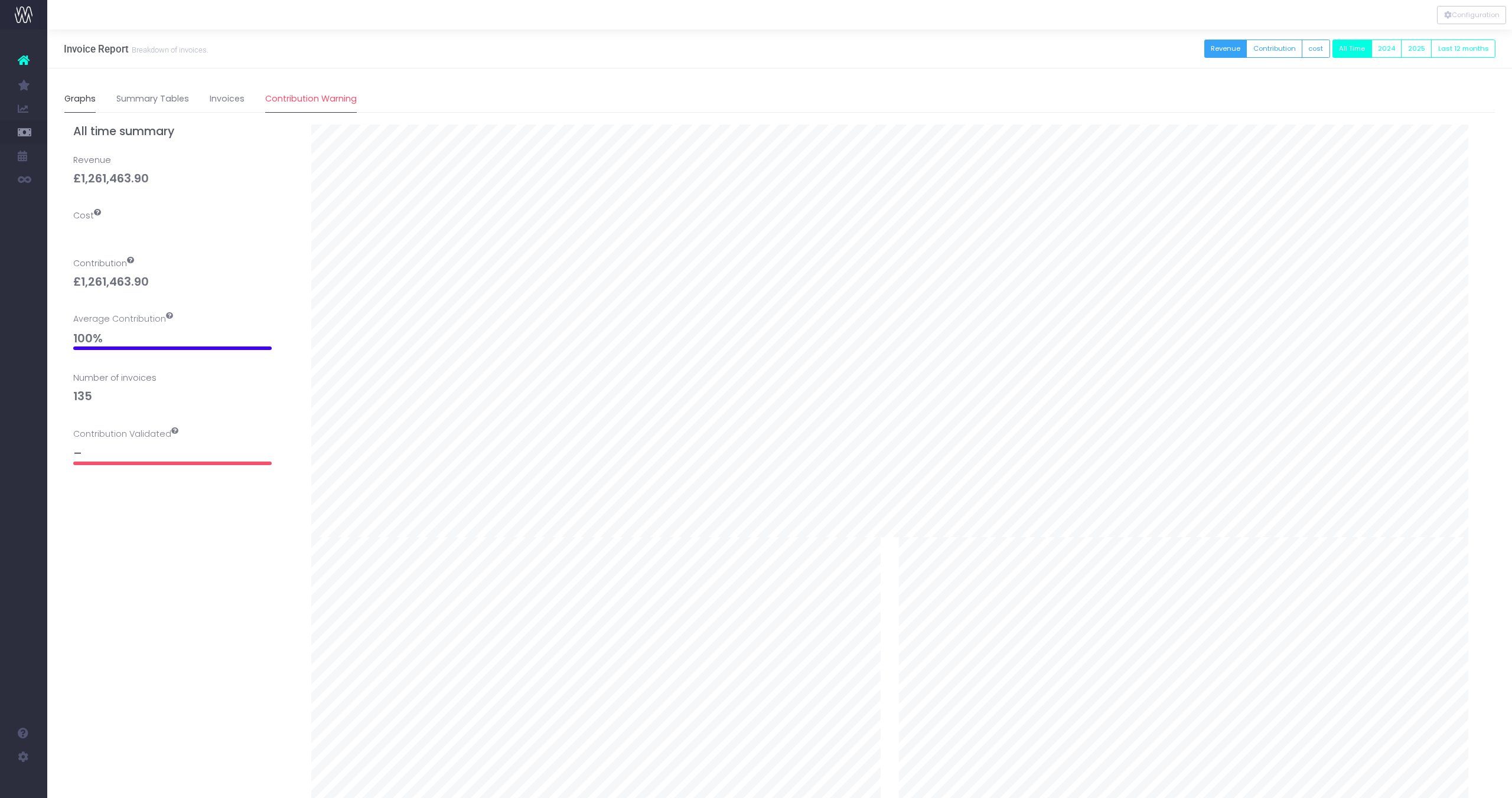
click at [291, 101] on span "Contribution Warning" at bounding box center [311, 99] width 91 height 12
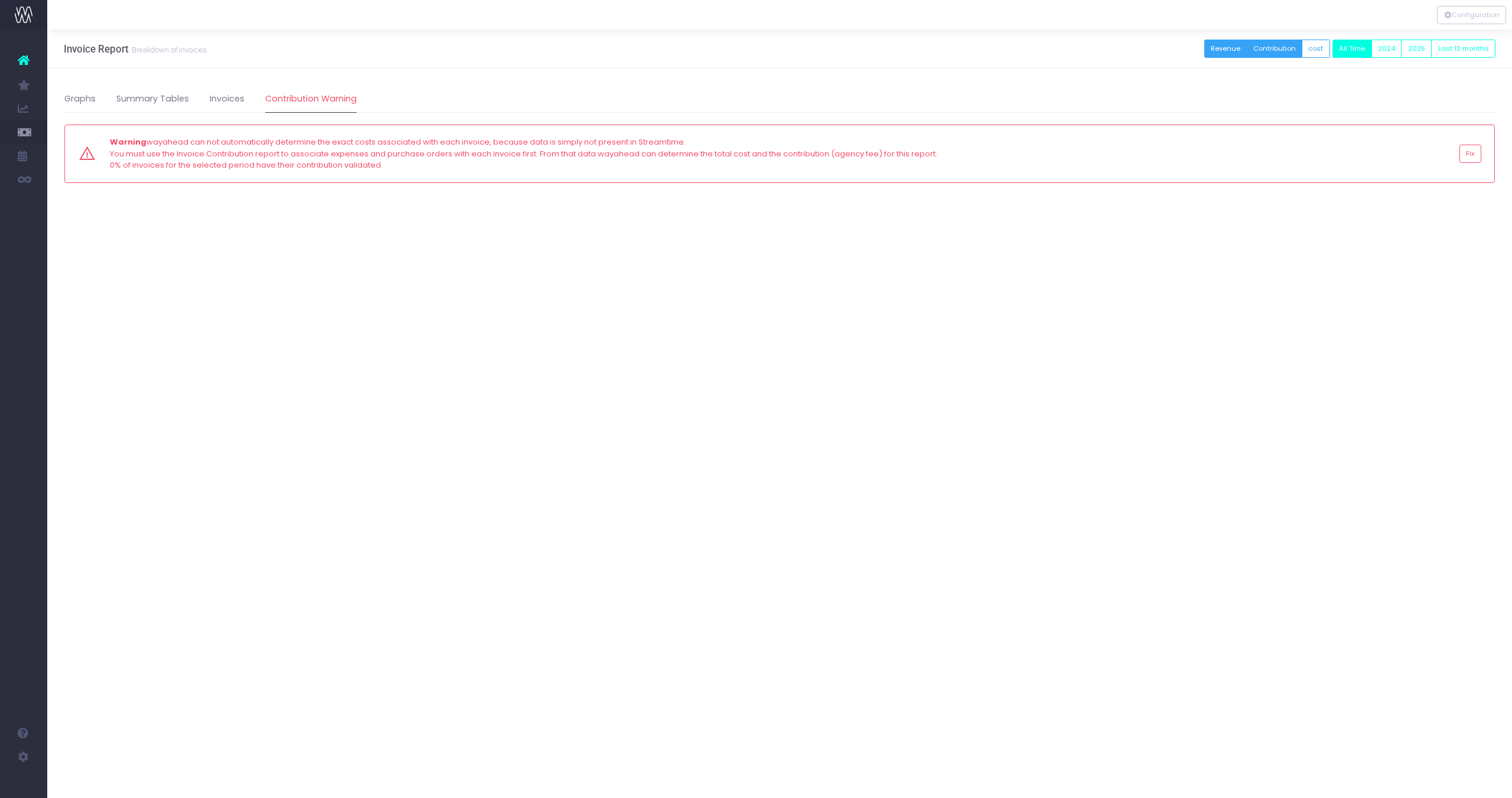
click at [1274, 52] on button "Contribution" at bounding box center [1274, 49] width 56 height 19
click at [88, 99] on link "Graphs" at bounding box center [80, 99] width 31 height 27
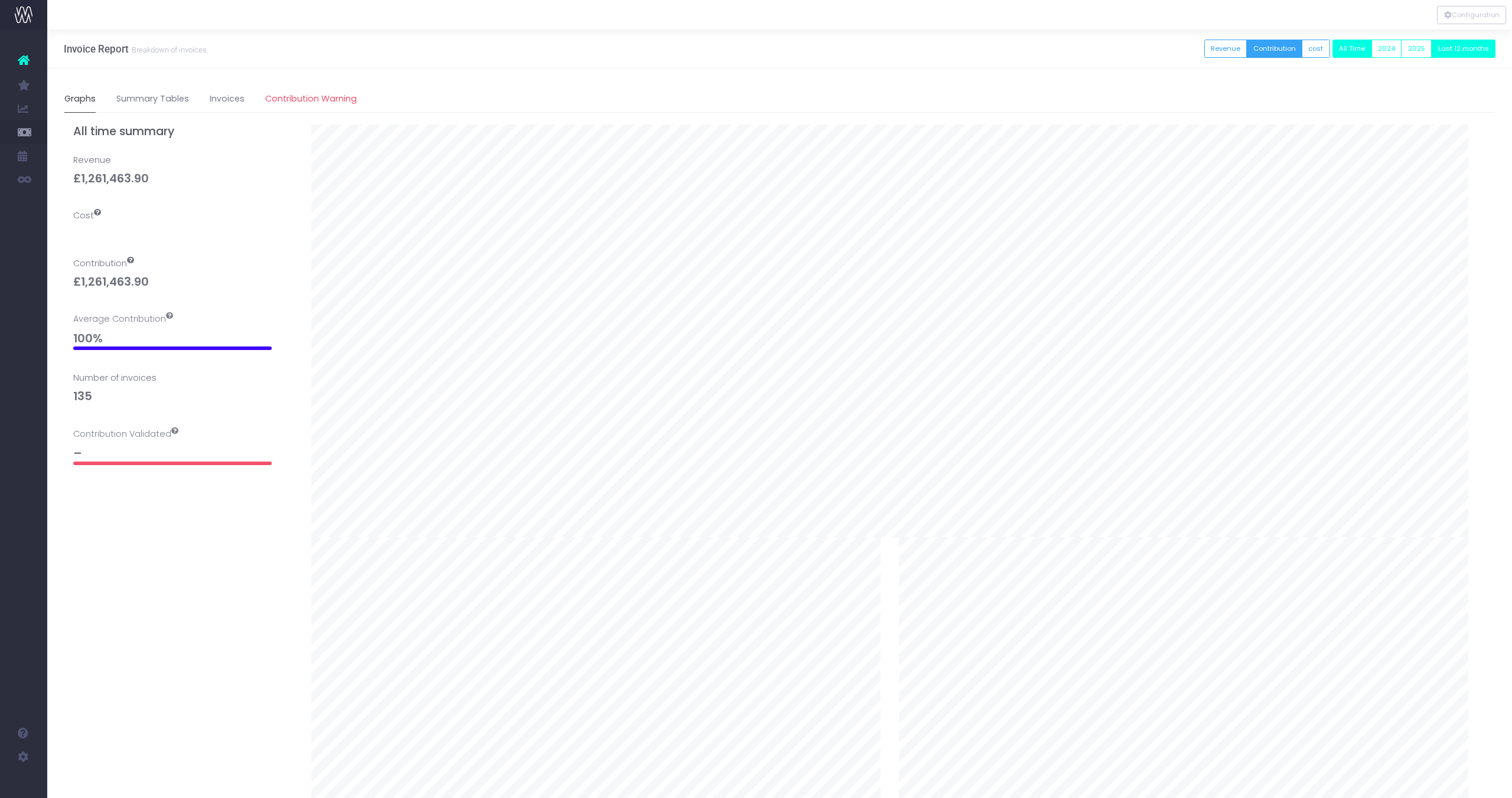
click at [1474, 53] on button "Last 12 months" at bounding box center [1463, 49] width 64 height 19
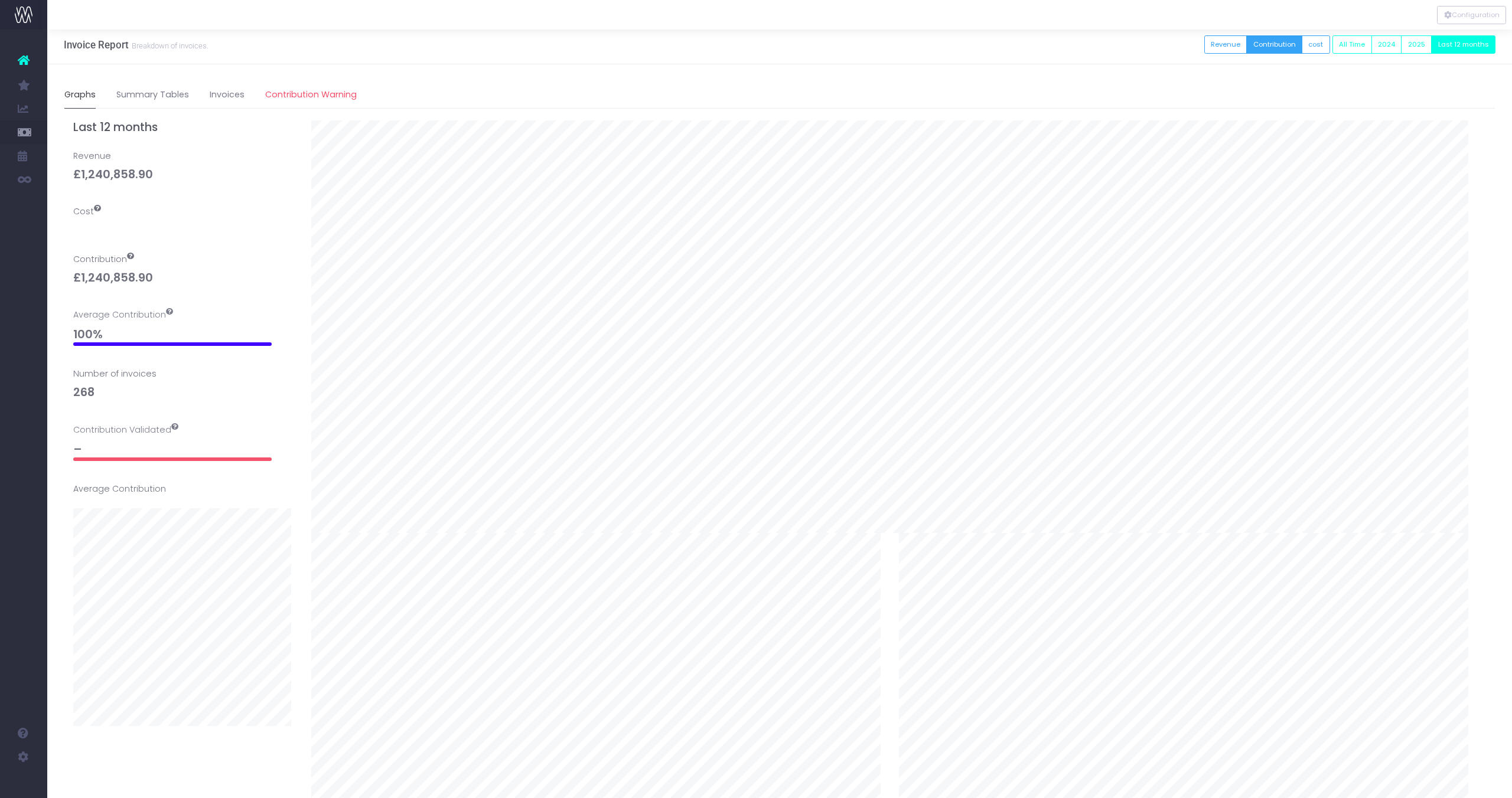
scroll to position [4, 0]
click at [116, 93] on link "Summary Tables" at bounding box center [153, 96] width 73 height 27
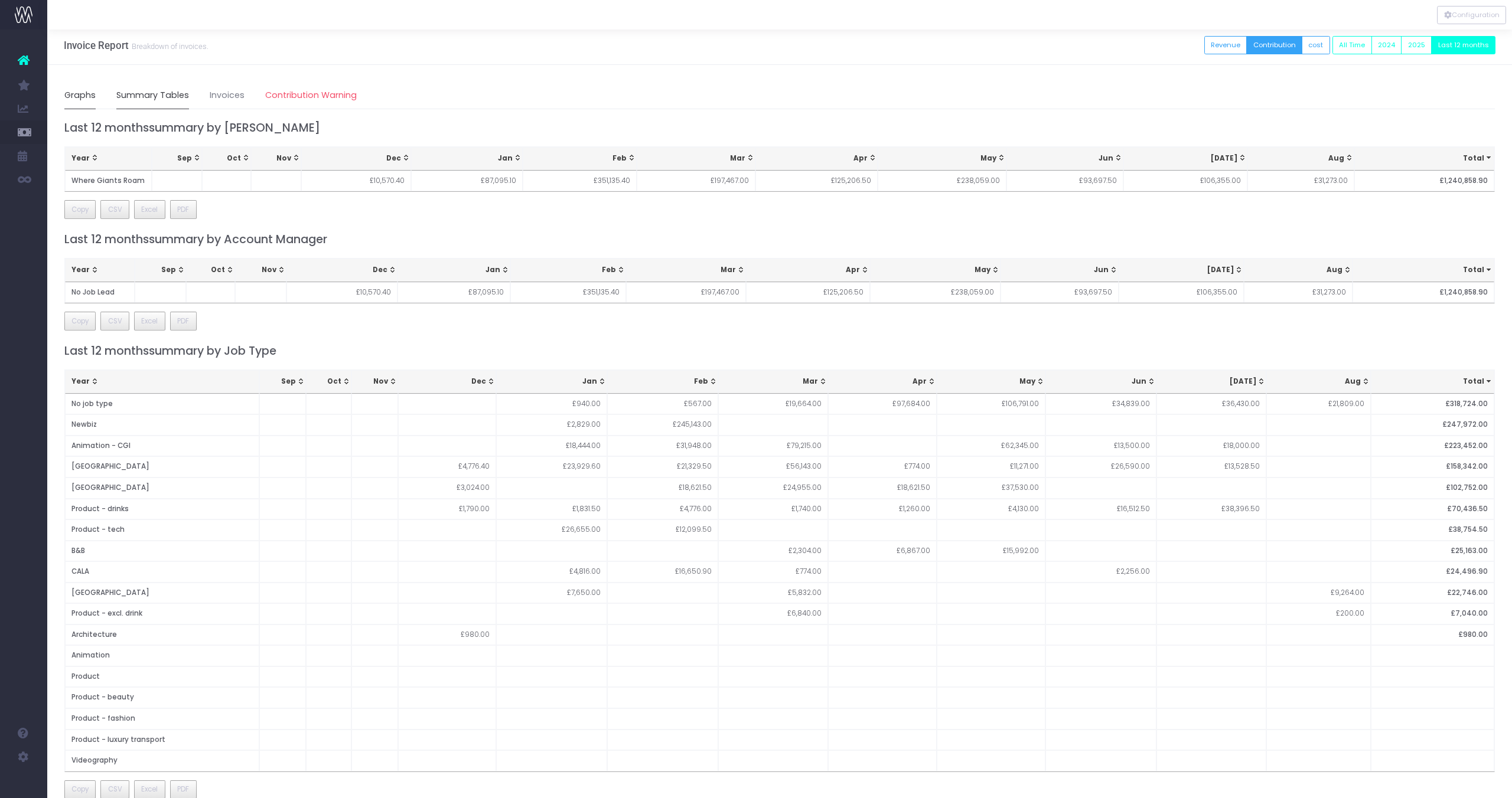
click at [94, 95] on link "Graphs" at bounding box center [80, 96] width 31 height 27
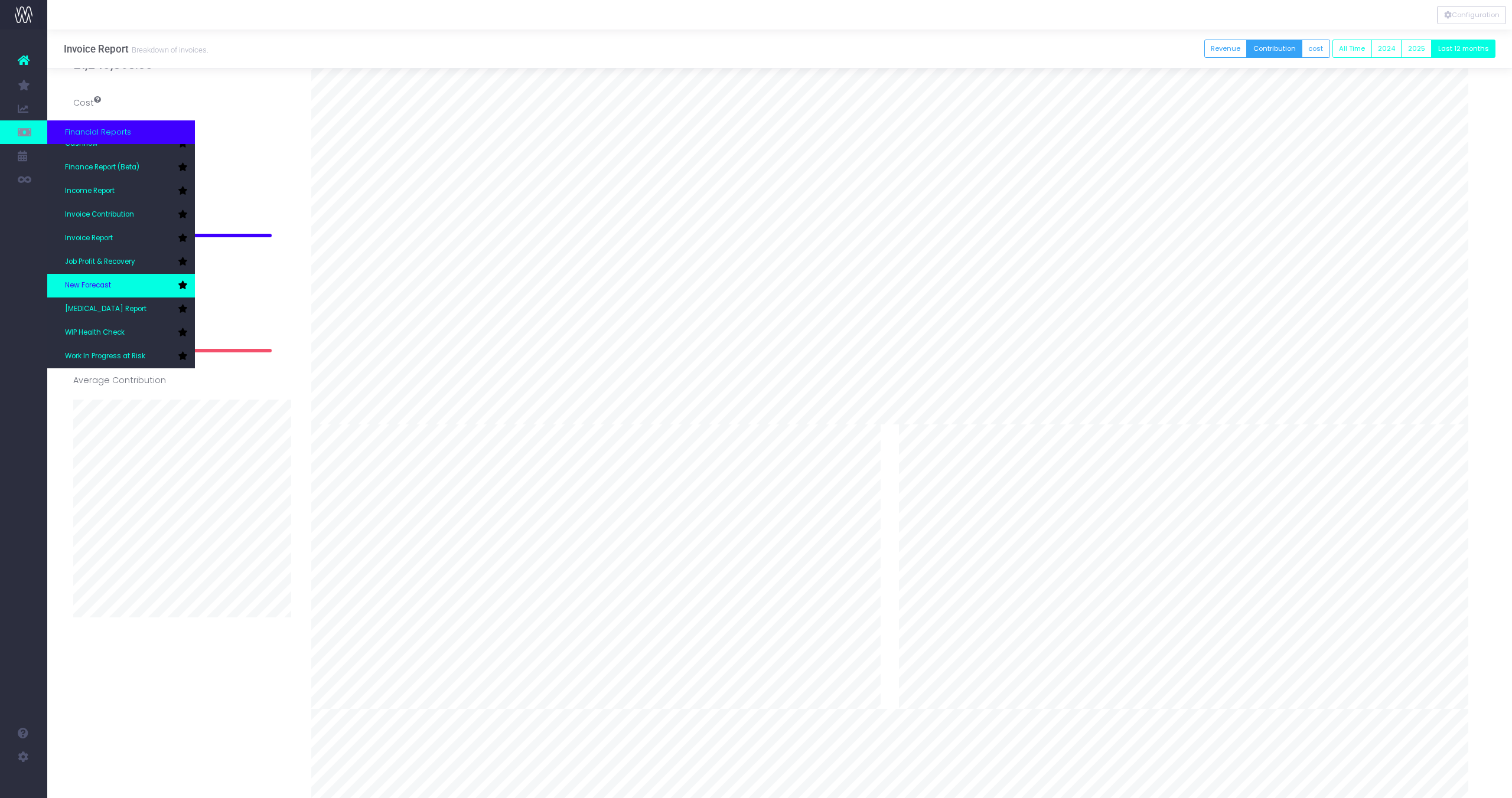
scroll to position [74, 0]
click at [124, 309] on link "[MEDICAL_DATA] Report" at bounding box center [121, 309] width 148 height 24
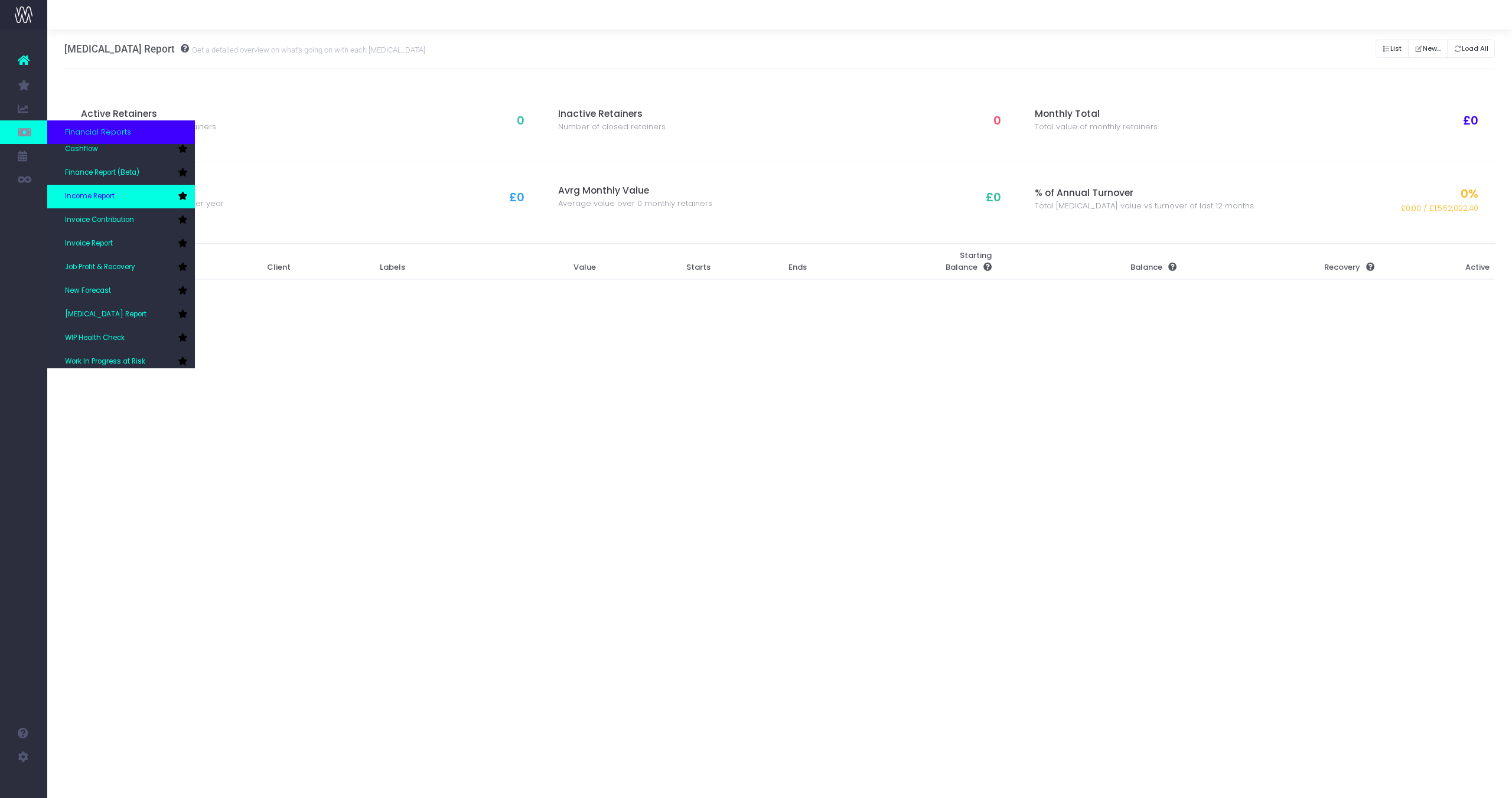
scroll to position [54, 0]
click at [109, 233] on link "Invoice Report" at bounding box center [121, 243] width 148 height 24
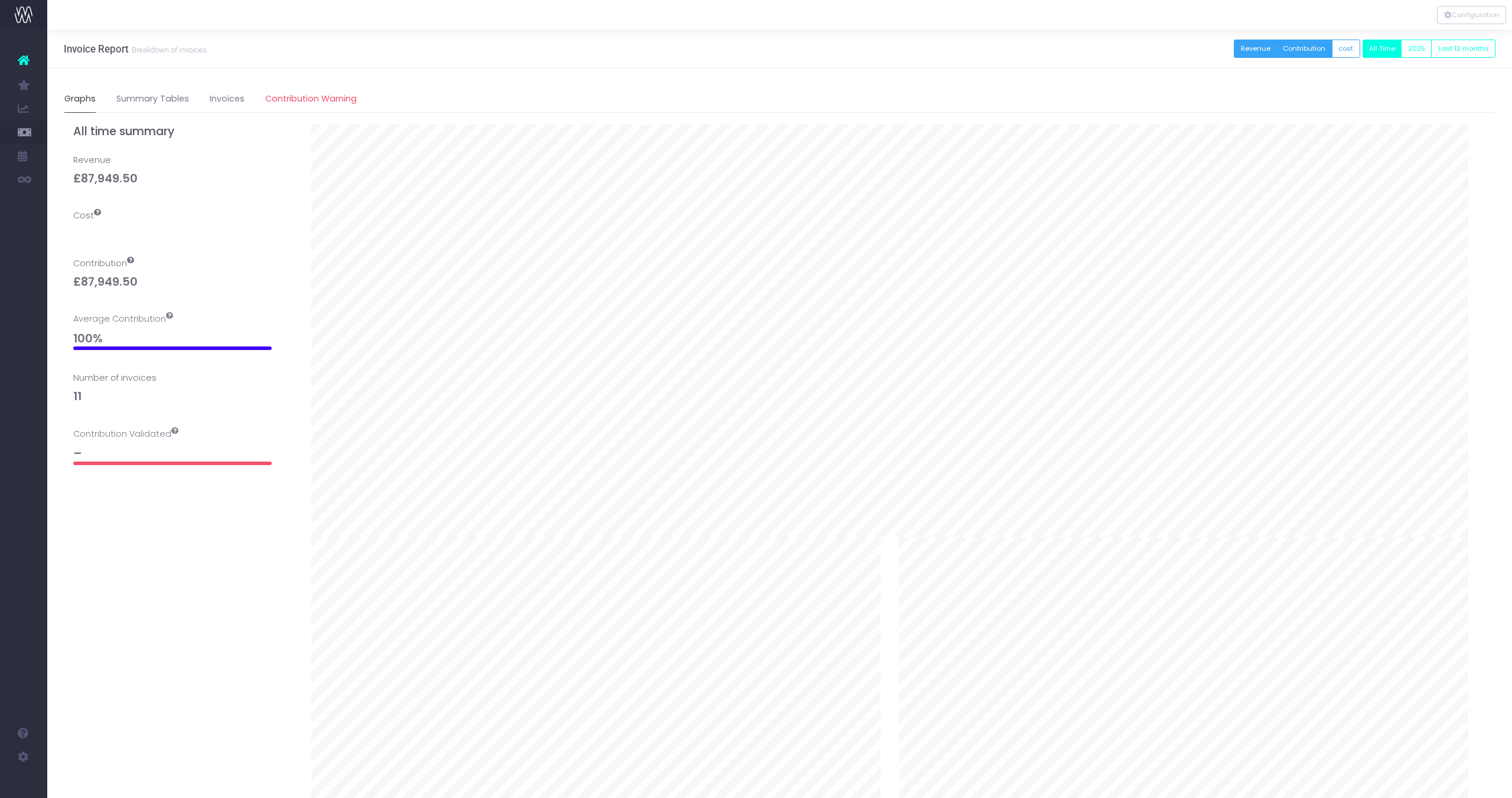
click at [1290, 56] on button "Contribution" at bounding box center [1304, 49] width 56 height 19
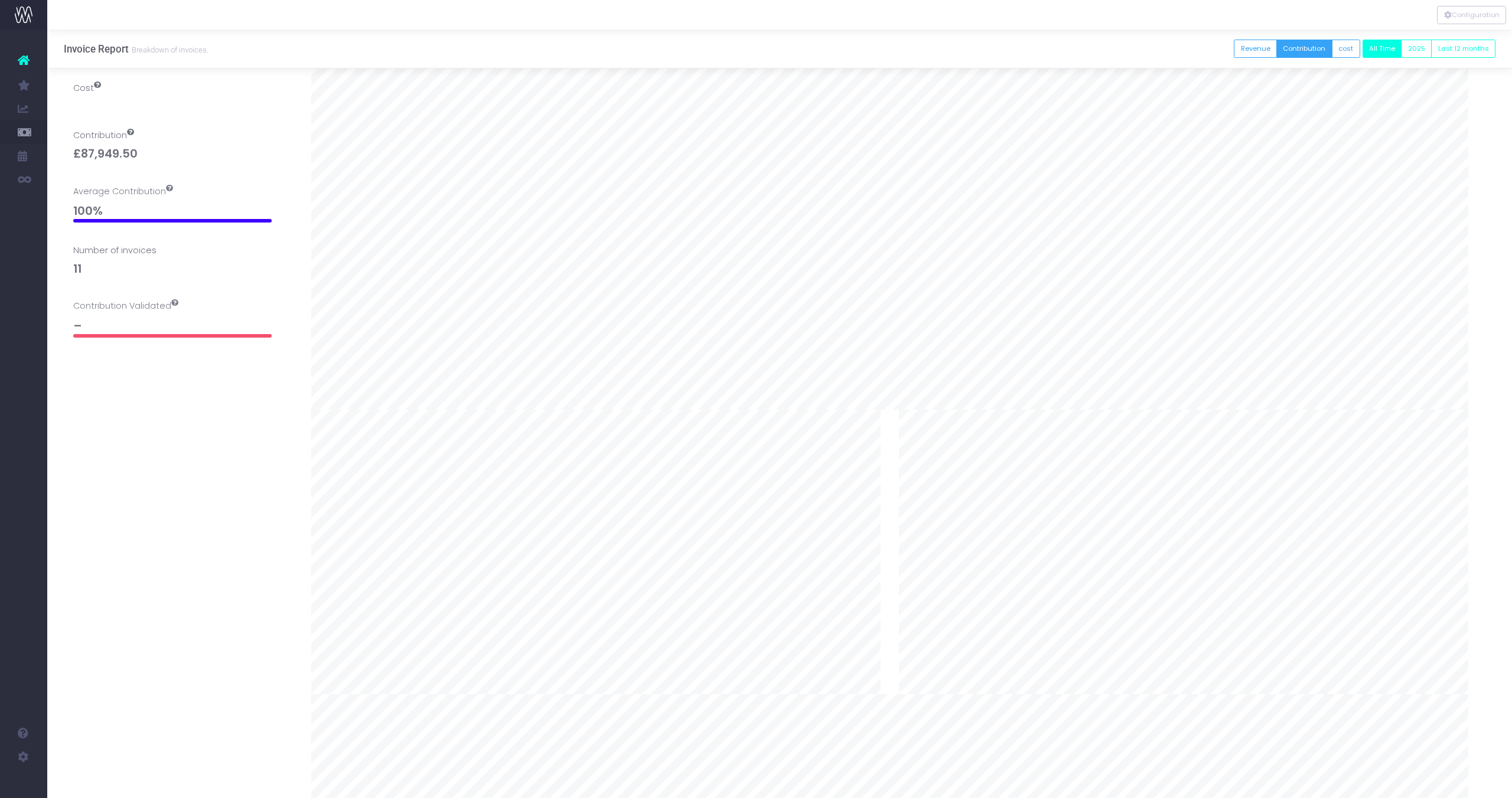
scroll to position [96, 0]
click at [1351, 51] on button "cost" at bounding box center [1346, 49] width 29 height 19
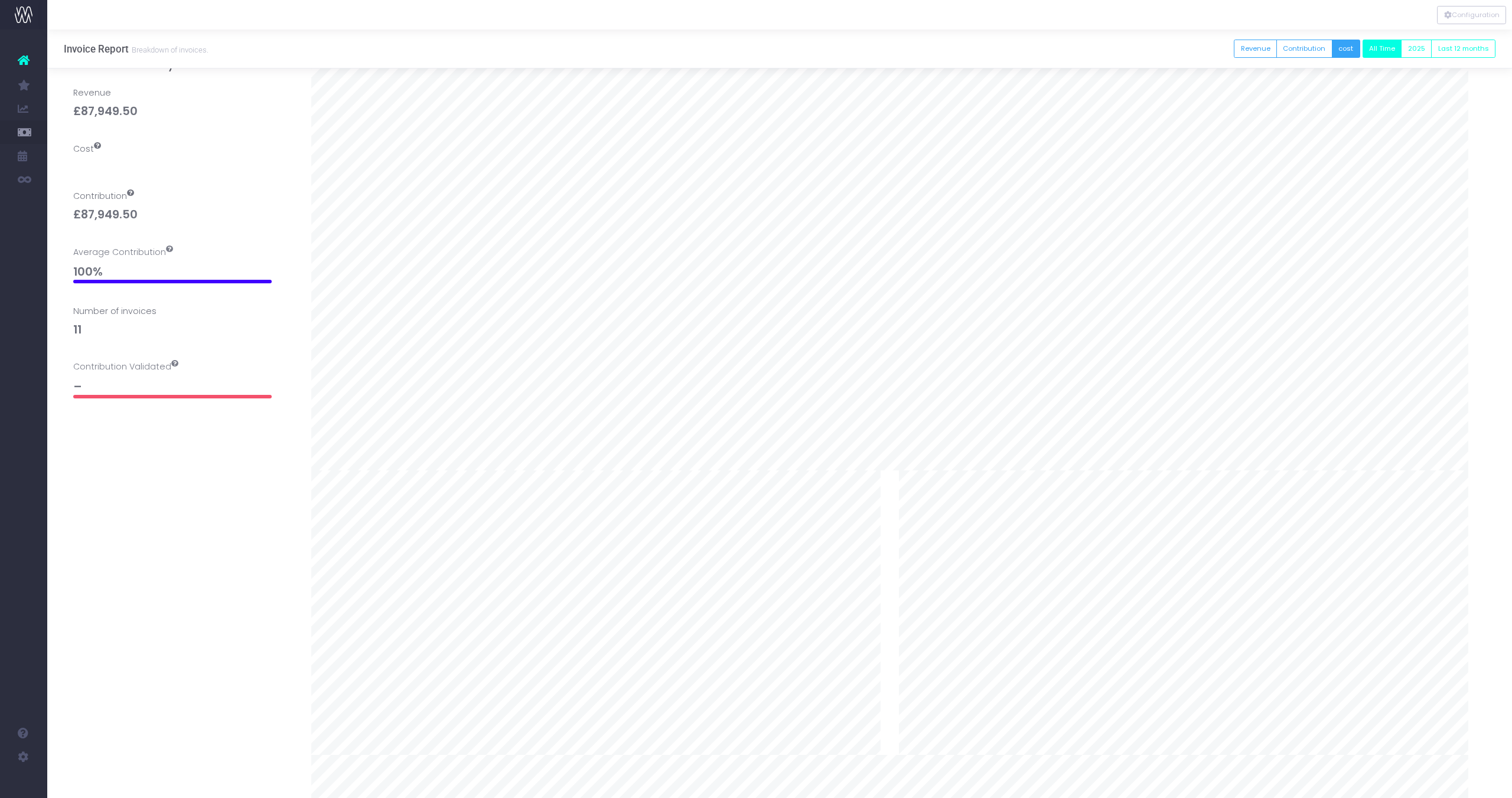
scroll to position [0, 0]
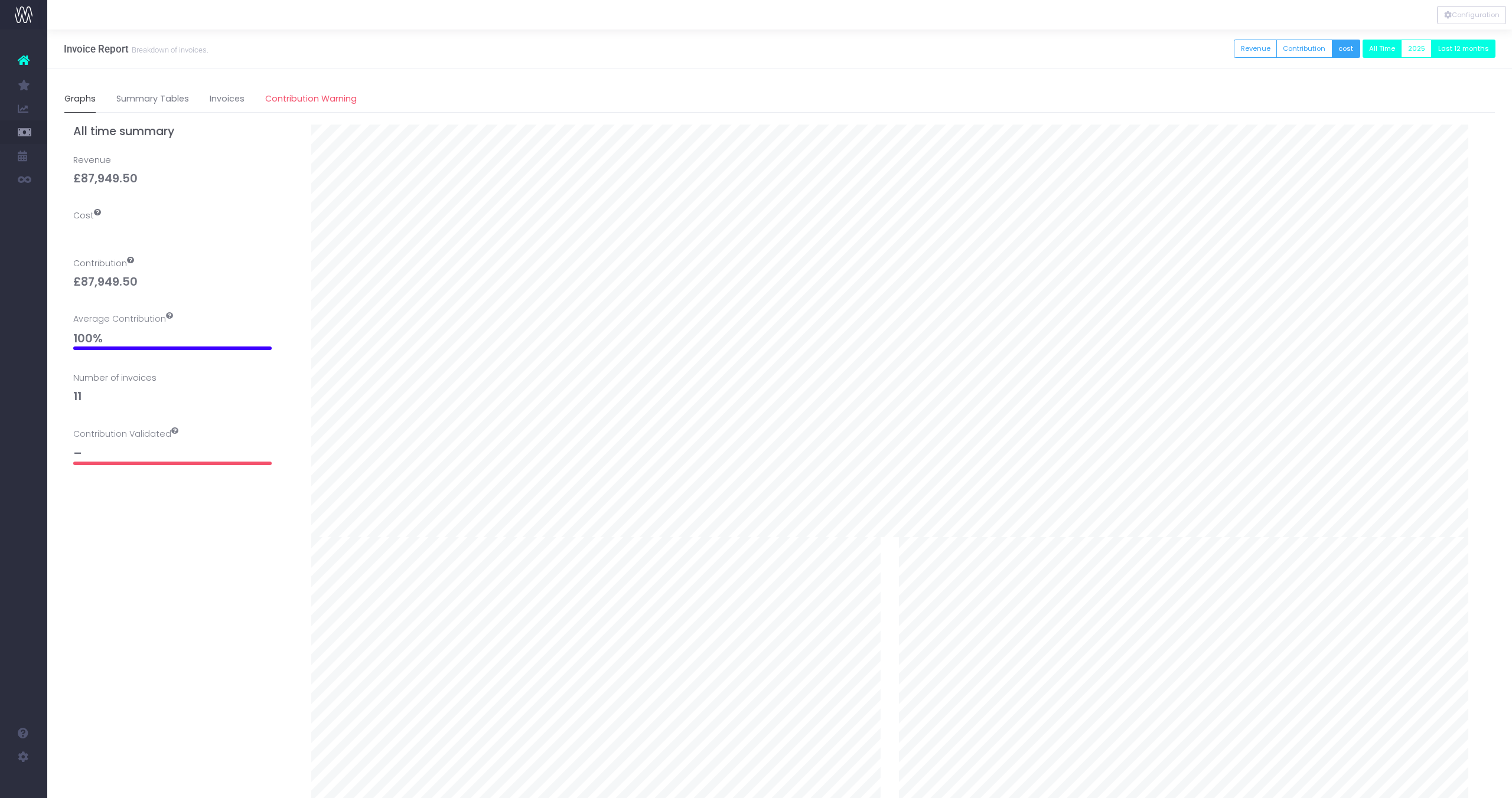
click at [1440, 51] on button "Last 12 months" at bounding box center [1463, 49] width 64 height 19
click at [1427, 51] on button "2025" at bounding box center [1416, 49] width 31 height 19
click at [1298, 49] on button "Contribution" at bounding box center [1304, 49] width 56 height 19
click at [1426, 51] on button "2025" at bounding box center [1416, 49] width 31 height 19
click at [1250, 48] on button "Revenue" at bounding box center [1255, 49] width 43 height 19
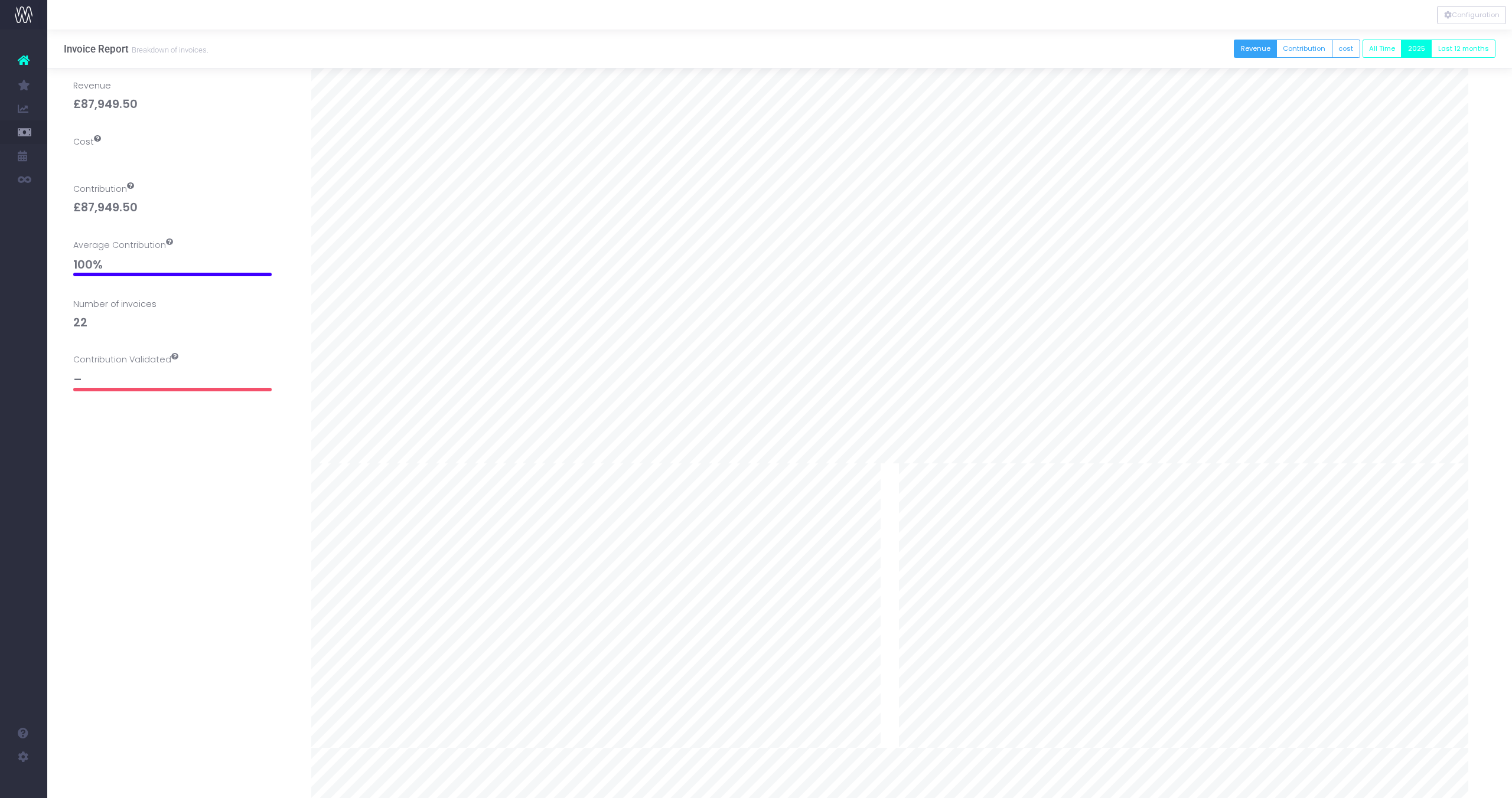
scroll to position [34, 0]
click at [1319, 49] on button "Contribution" at bounding box center [1304, 49] width 56 height 19
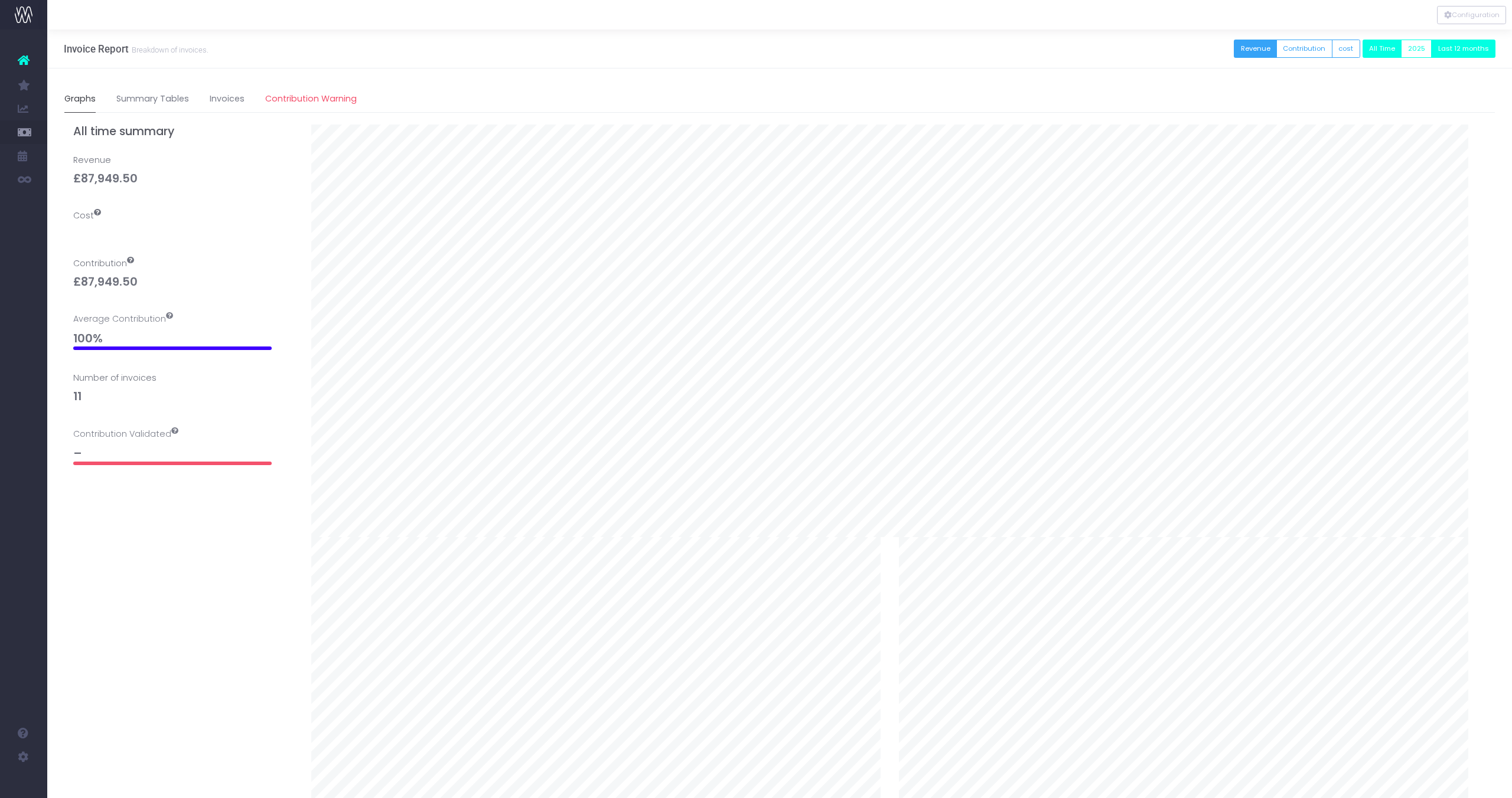
click at [1446, 51] on button "Last 12 months" at bounding box center [1463, 49] width 64 height 19
click at [1424, 53] on button "2025" at bounding box center [1416, 49] width 31 height 19
click at [1387, 50] on button "All Time" at bounding box center [1381, 49] width 39 height 19
click at [217, 96] on link "Invoices" at bounding box center [227, 99] width 35 height 27
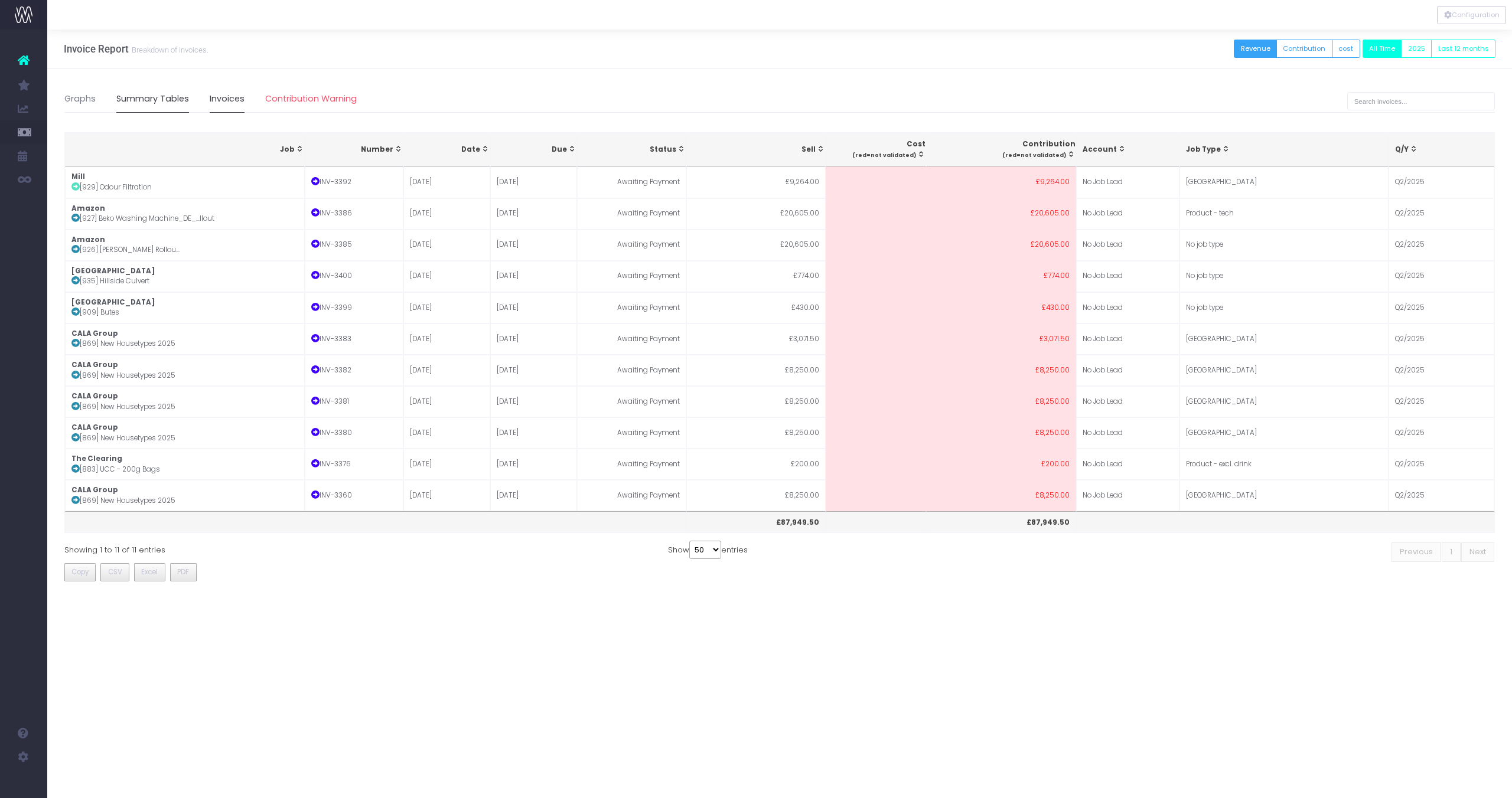
click at [144, 94] on link "Summary Tables" at bounding box center [153, 99] width 73 height 27
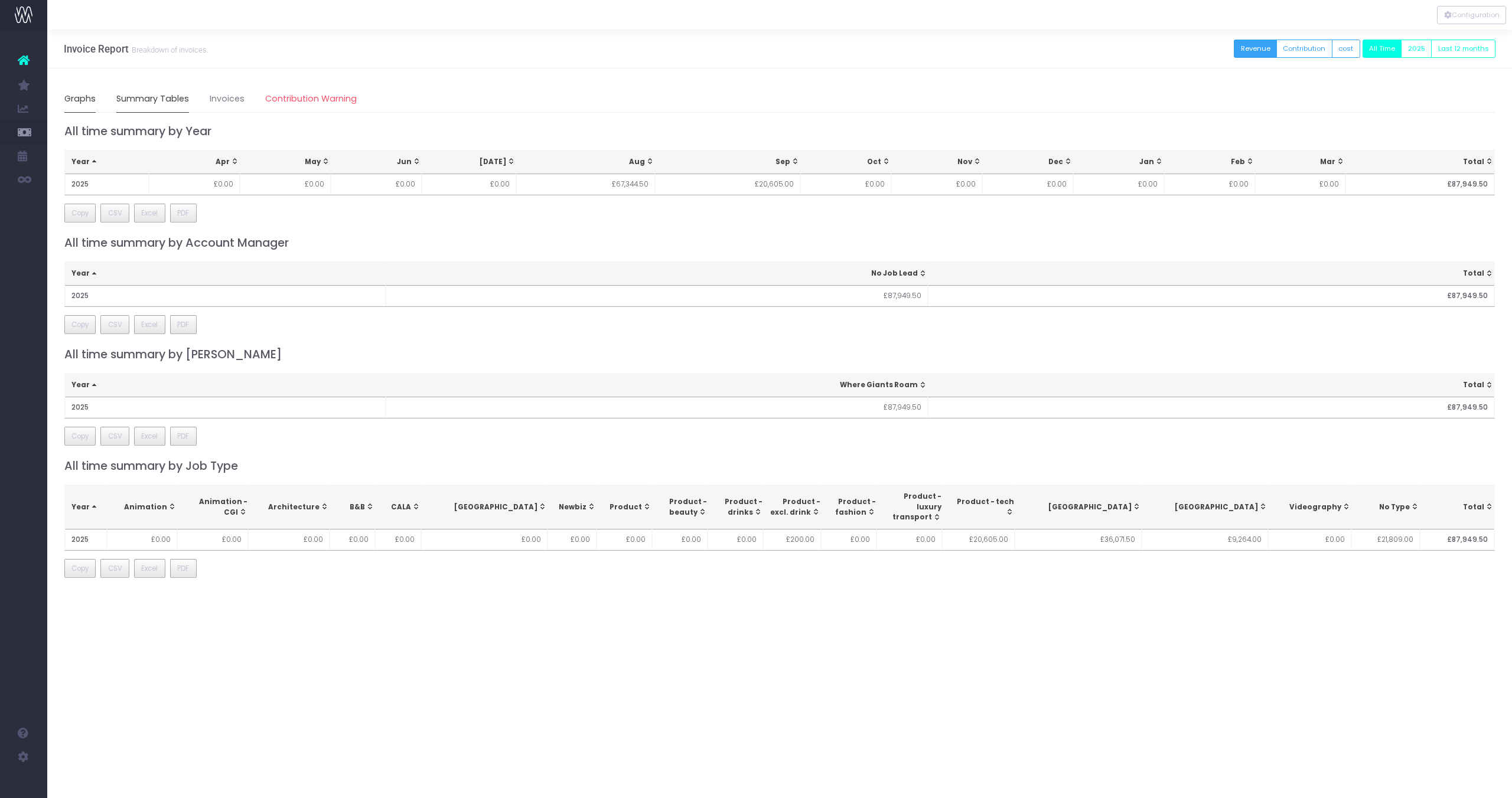
click at [86, 100] on link "Graphs" at bounding box center [80, 99] width 31 height 27
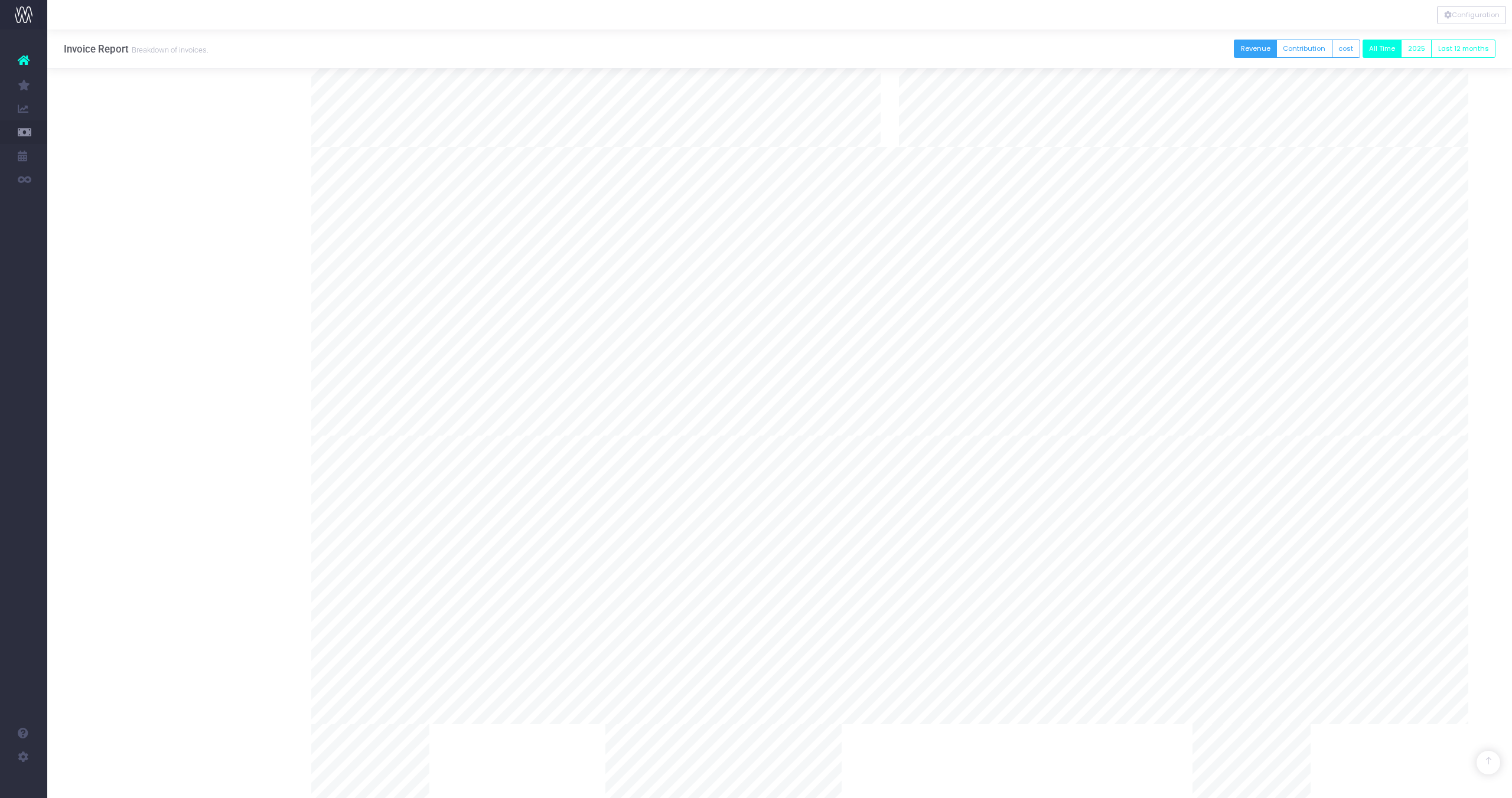
scroll to position [724, 0]
